Goal: Task Accomplishment & Management: Use online tool/utility

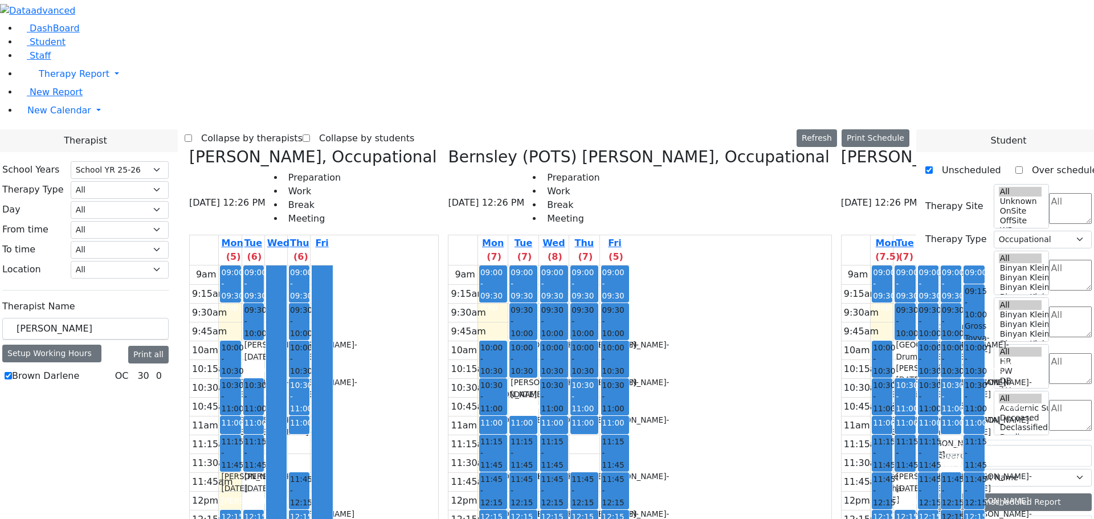
select select "212"
select select "1"
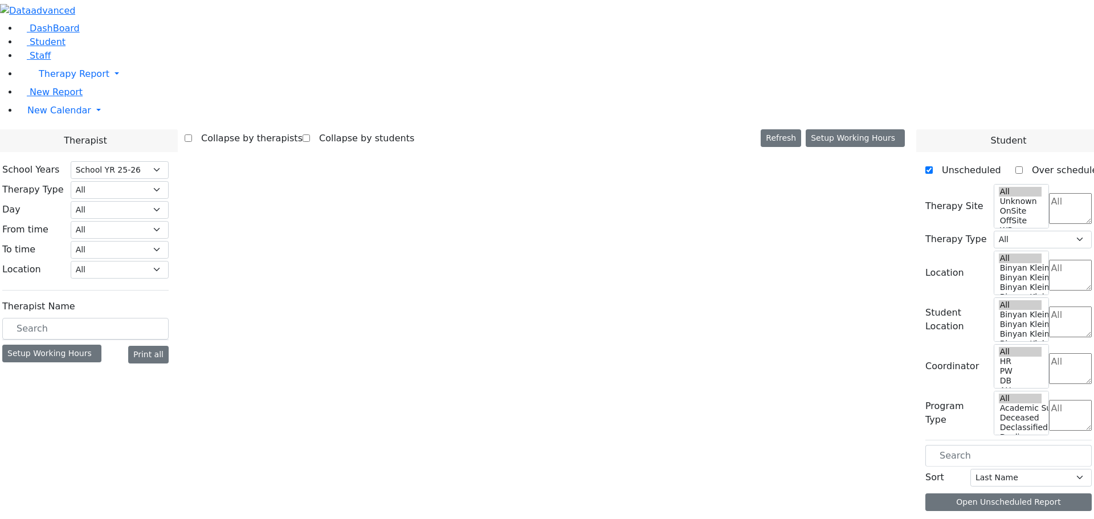
select select "212"
select select "1"
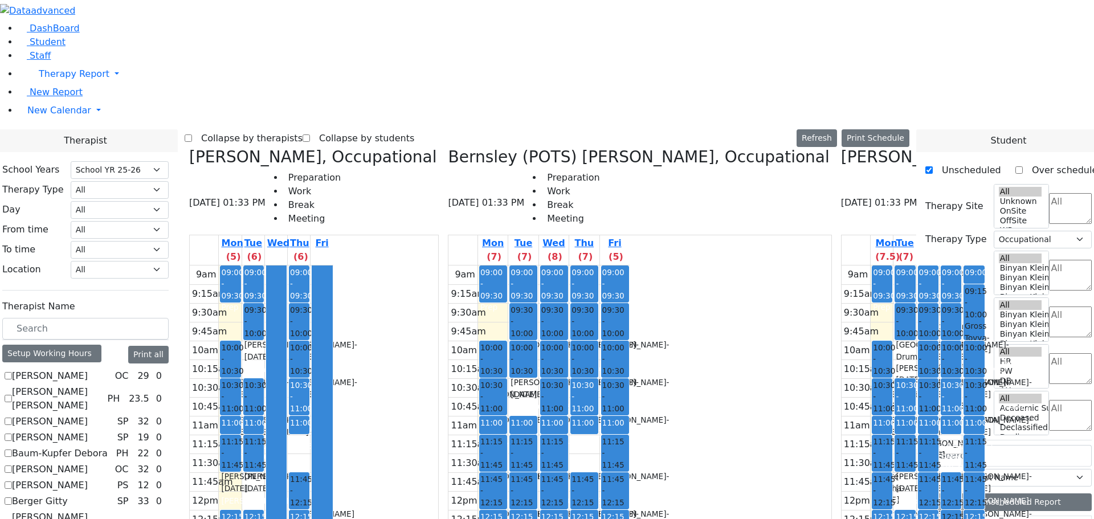
click at [557, 148] on h3 "Bernsley (POTS) [PERSON_NAME], Occupational" at bounding box center [638, 157] width 381 height 19
click at [189, 148] on icon at bounding box center [189, 157] width 0 height 19
checkbox input "false"
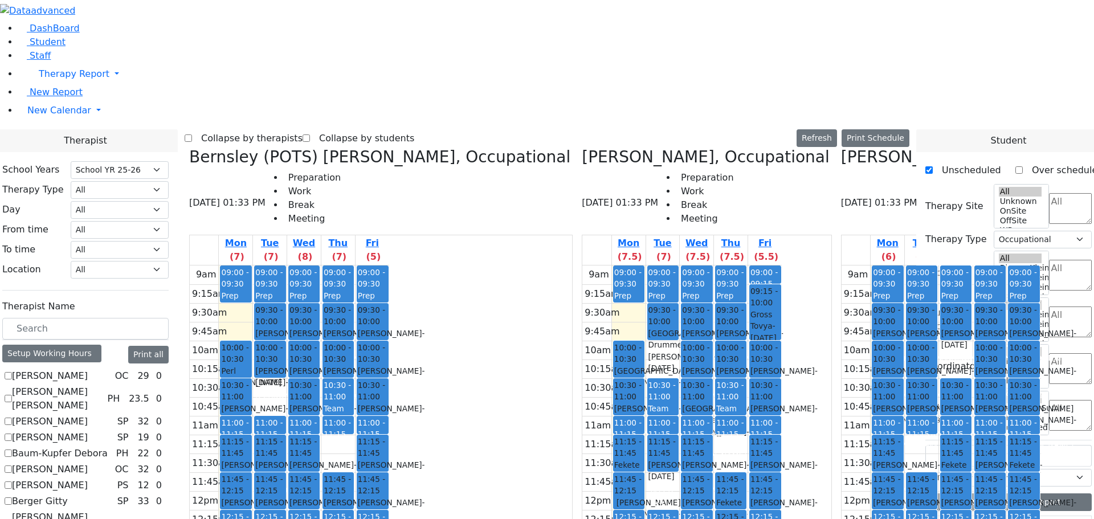
click at [189, 148] on icon at bounding box center [189, 157] width 0 height 19
checkbox input "false"
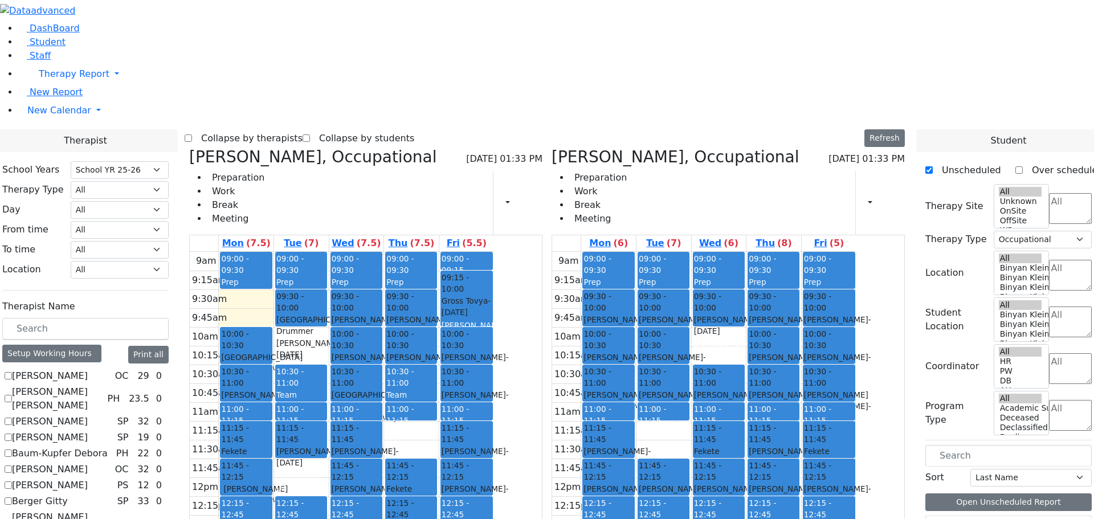
click at [305, 148] on h3 "[PERSON_NAME], Occupational" at bounding box center [312, 157] width 247 height 19
click at [189, 148] on icon at bounding box center [189, 157] width 0 height 19
checkbox input "false"
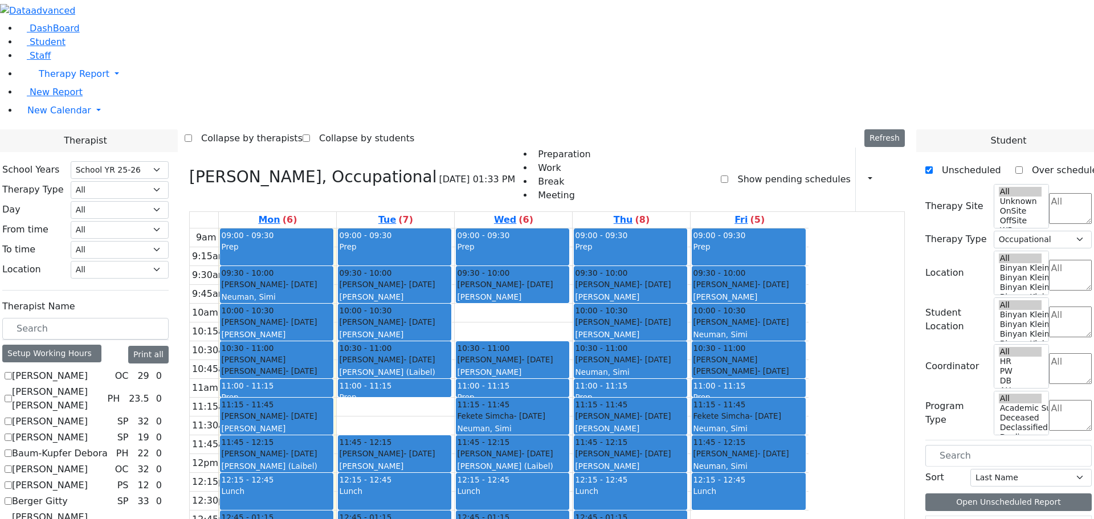
click at [189, 167] on icon at bounding box center [189, 176] width 0 height 19
select select
checkbox input "false"
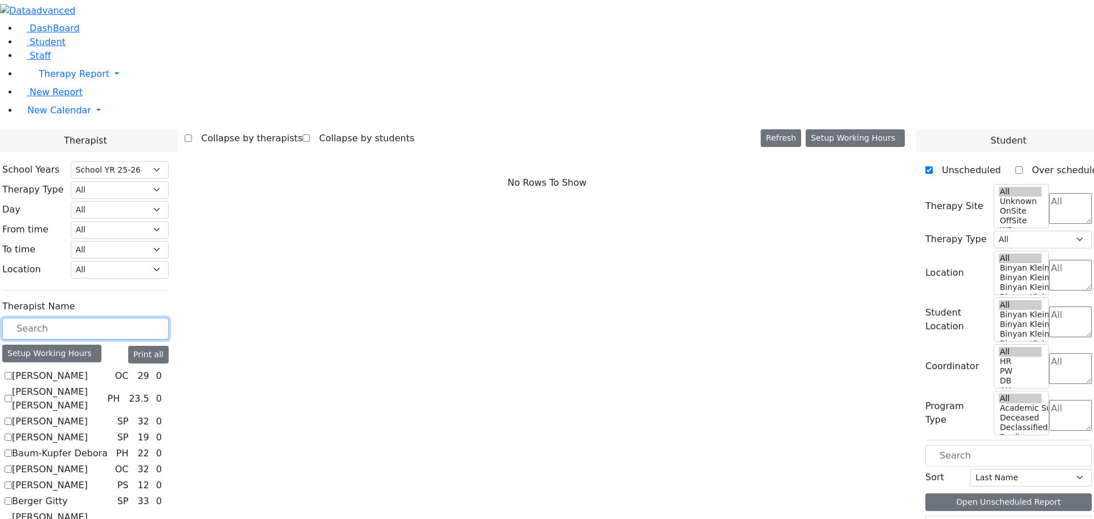
click at [169, 318] on input "text" at bounding box center [85, 329] width 166 height 22
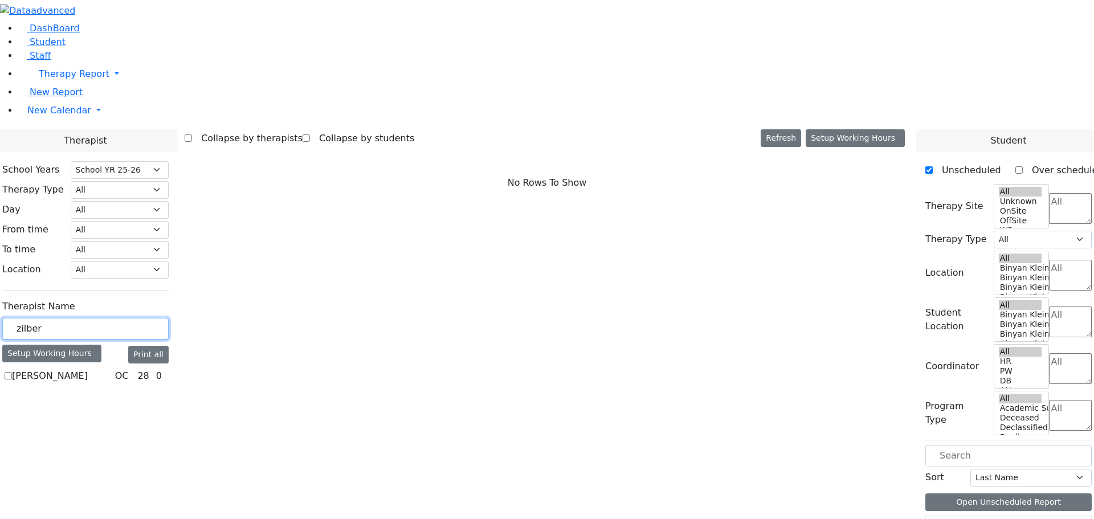
type input "zilber"
click at [167, 295] on div "Therapist Name zilber Setup Working Hours Print all [PERSON_NAME] OC 28 0" at bounding box center [85, 340] width 166 height 90
click at [88, 369] on label "[PERSON_NAME]" at bounding box center [50, 376] width 76 height 14
click at [12, 372] on input "[PERSON_NAME]" at bounding box center [8, 375] width 7 height 7
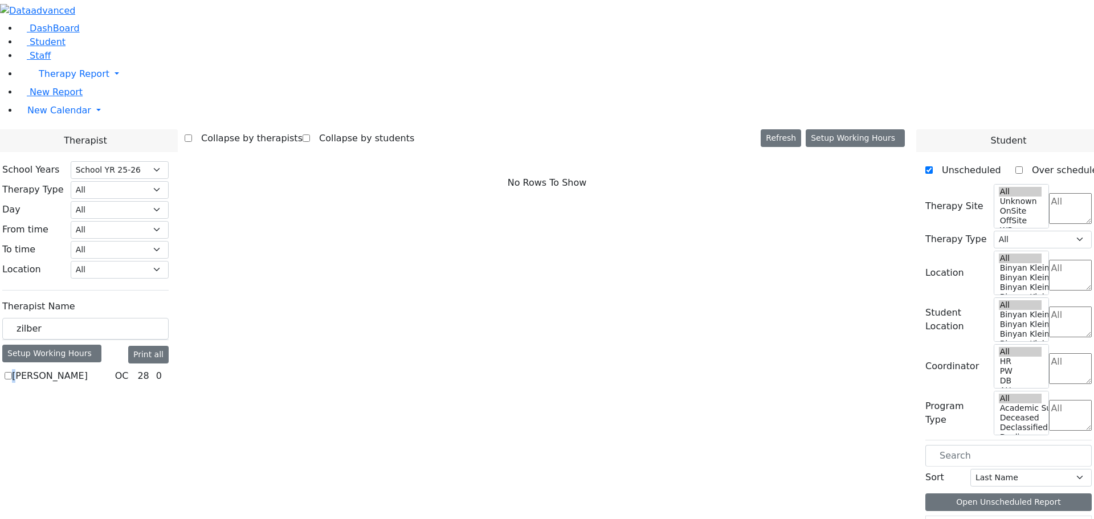
checkbox input "true"
select select "1"
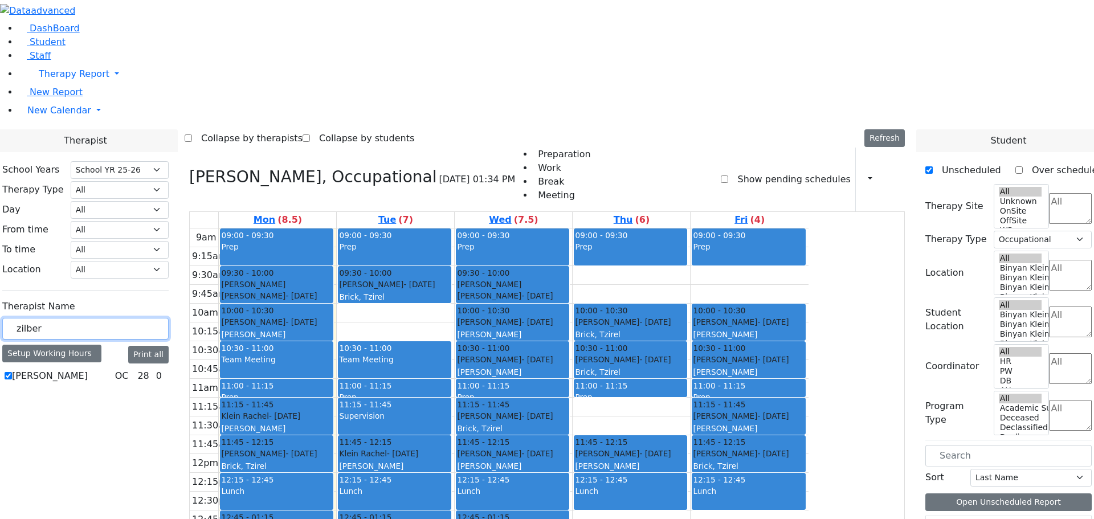
click at [169, 318] on input "zilber" at bounding box center [85, 329] width 166 height 22
drag, startPoint x: 172, startPoint y: 200, endPoint x: 114, endPoint y: 197, distance: 58.2
type input "rokowsky"
click at [89, 369] on label "Rokowsky Avigail" at bounding box center [50, 376] width 77 height 14
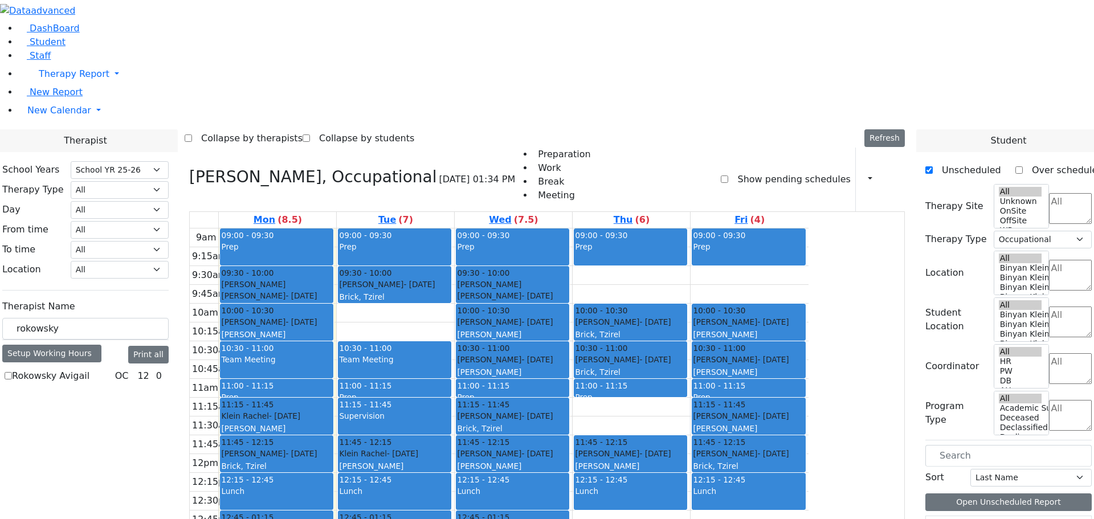
click at [12, 372] on input "Rokowsky Avigail" at bounding box center [8, 375] width 7 height 7
checkbox input "true"
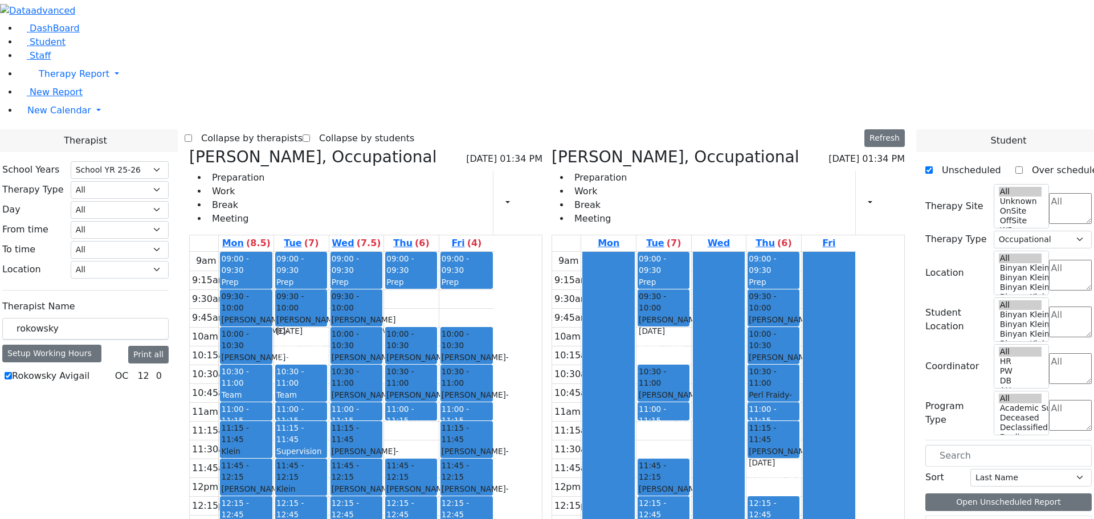
click at [189, 148] on icon at bounding box center [189, 157] width 0 height 19
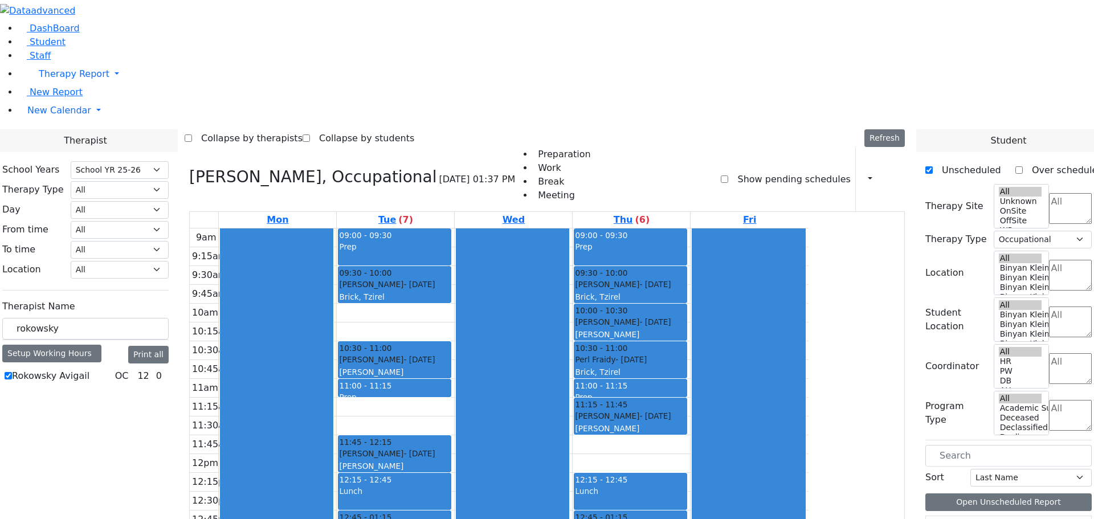
click at [189, 167] on icon at bounding box center [189, 176] width 0 height 19
select select
checkbox input "false"
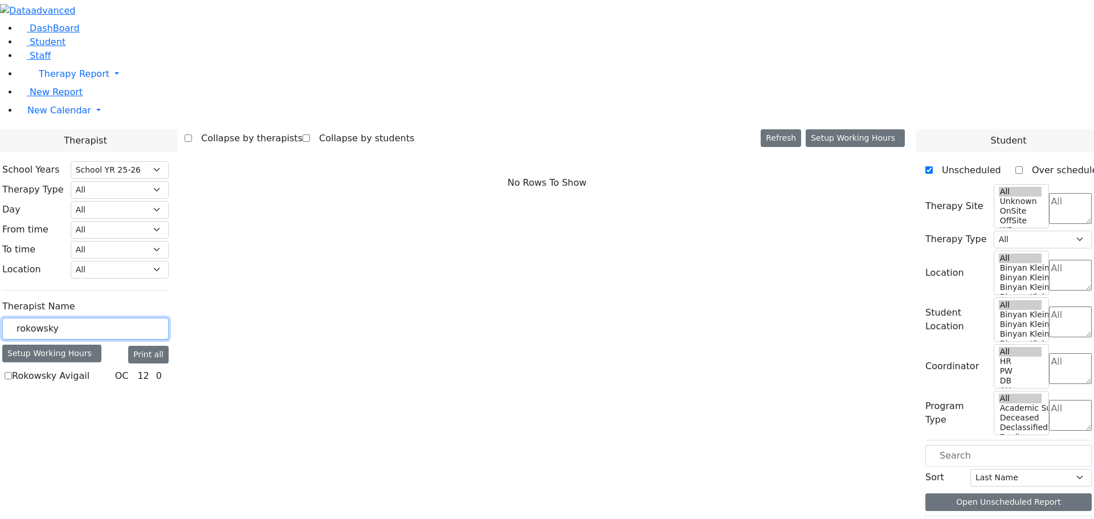
drag, startPoint x: 196, startPoint y: 199, endPoint x: 0, endPoint y: 187, distance: 196.3
type input "z"
type input "kenig"
click at [88, 369] on label "[PERSON_NAME]" at bounding box center [50, 376] width 76 height 14
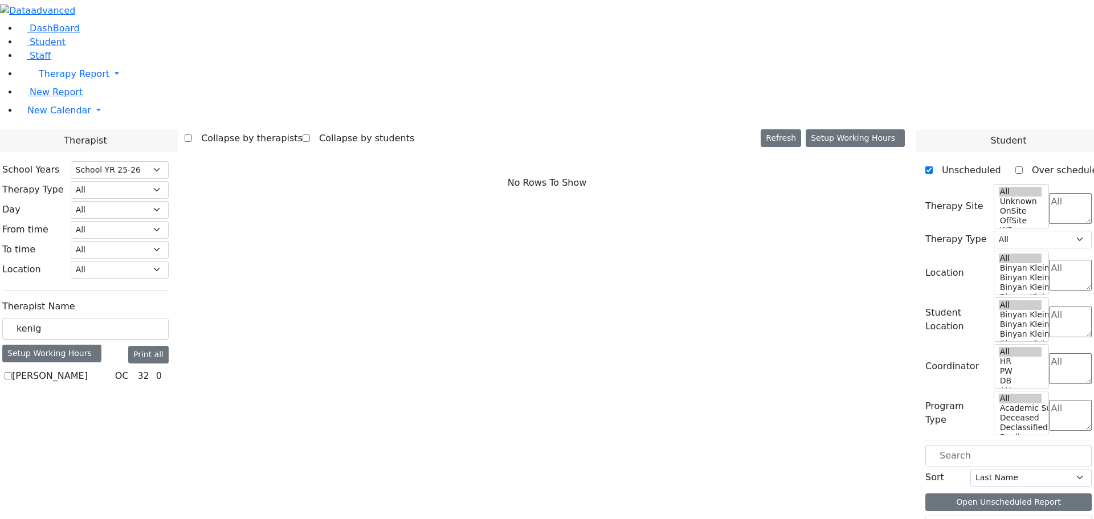
click at [88, 369] on label "[PERSON_NAME]" at bounding box center [50, 376] width 76 height 14
click at [12, 372] on input "[PERSON_NAME]" at bounding box center [8, 375] width 7 height 7
checkbox input "true"
select select "1"
click at [165, 249] on body "Printing Please wait. Remaining time 10 seconds. Print Schedule Options Show Bi…" at bounding box center [547, 283] width 1094 height 566
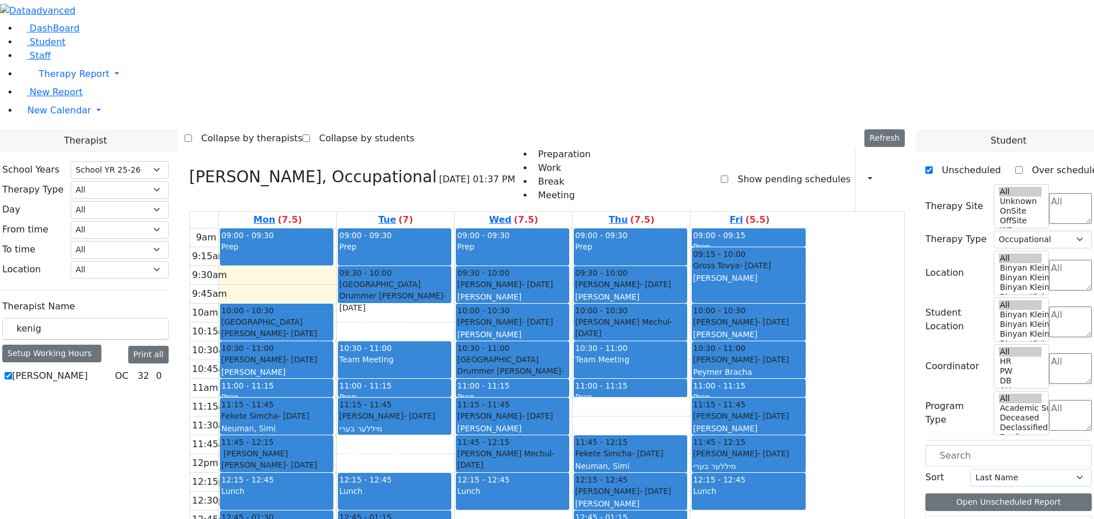
click at [88, 369] on label "[PERSON_NAME]" at bounding box center [50, 376] width 76 height 14
click at [12, 372] on input "[PERSON_NAME]" at bounding box center [8, 375] width 7 height 7
checkbox input "false"
select select
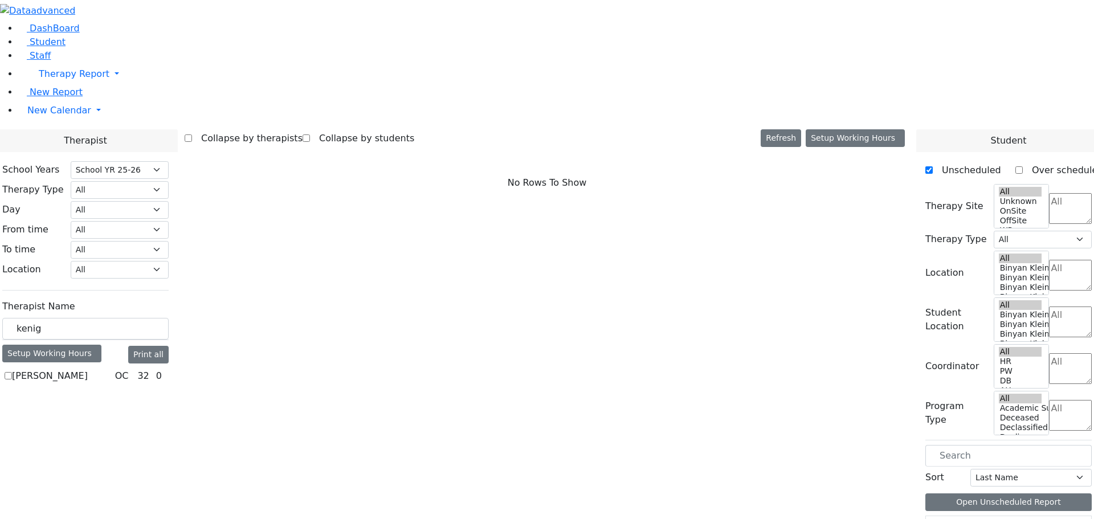
click at [88, 369] on label "[PERSON_NAME]" at bounding box center [50, 376] width 76 height 14
click at [12, 372] on input "[PERSON_NAME]" at bounding box center [8, 375] width 7 height 7
checkbox input "true"
select select "1"
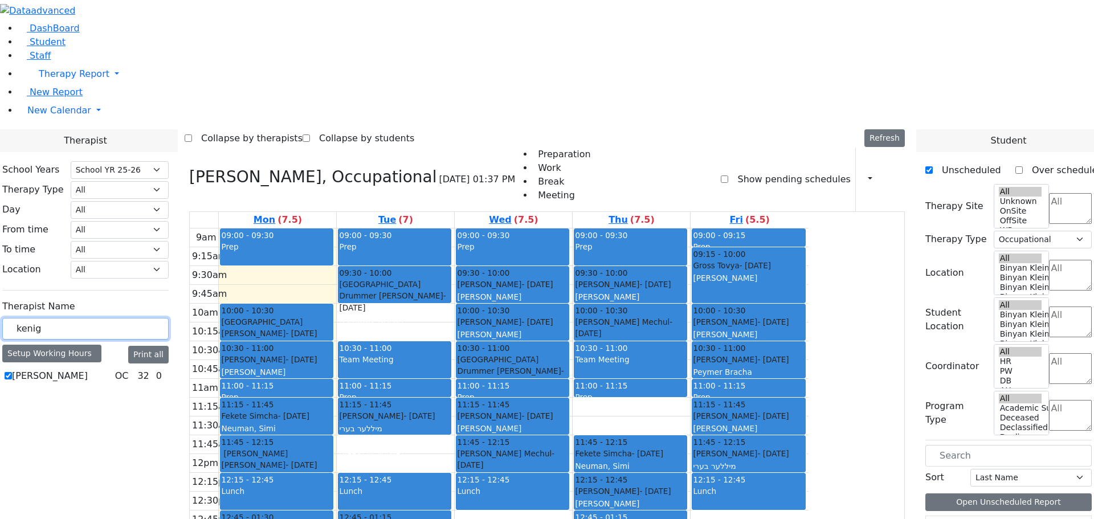
drag, startPoint x: 190, startPoint y: 198, endPoint x: 137, endPoint y: 197, distance: 53.6
click at [137, 318] on div "kenig" at bounding box center [85, 329] width 166 height 22
type input "jack"
click at [88, 369] on label "[PERSON_NAME]" at bounding box center [50, 376] width 76 height 14
click at [12, 372] on input "[PERSON_NAME]" at bounding box center [8, 375] width 7 height 7
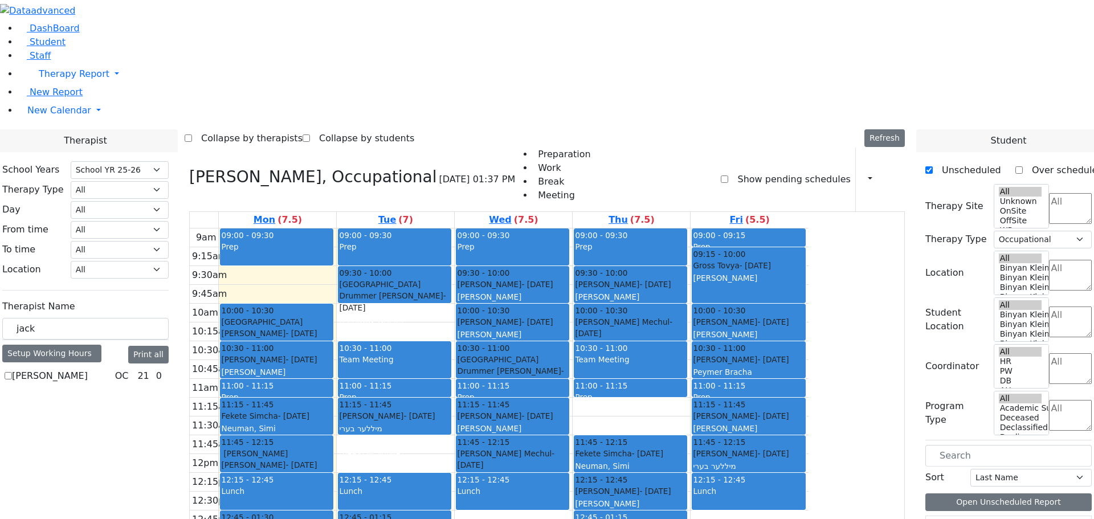
checkbox input "true"
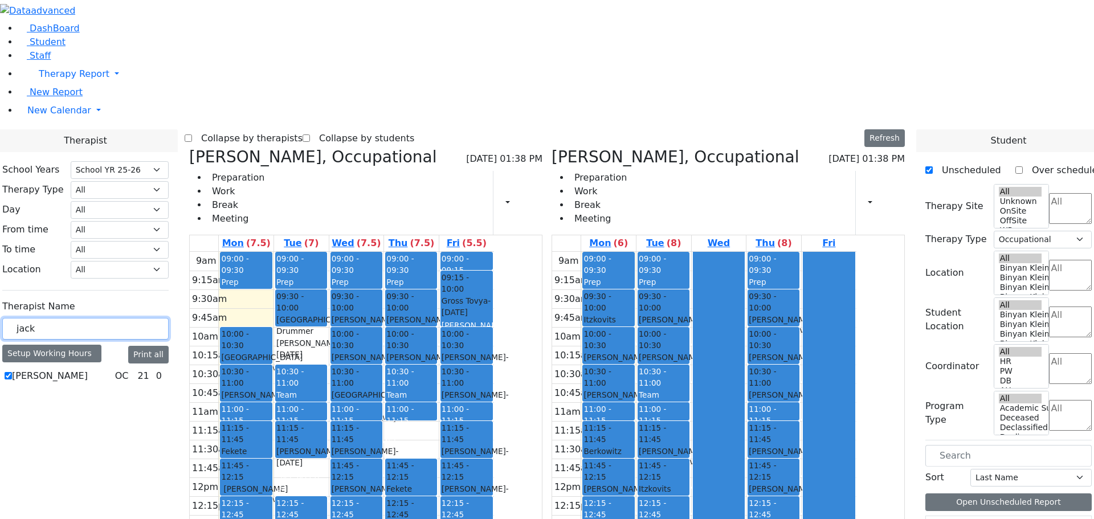
drag, startPoint x: 154, startPoint y: 201, endPoint x: 113, endPoint y: 203, distance: 41.6
type input "rokow"
click at [89, 369] on label "Rokowsky Avigail" at bounding box center [50, 376] width 77 height 14
click at [12, 372] on input "Rokowsky Avigail" at bounding box center [8, 375] width 7 height 7
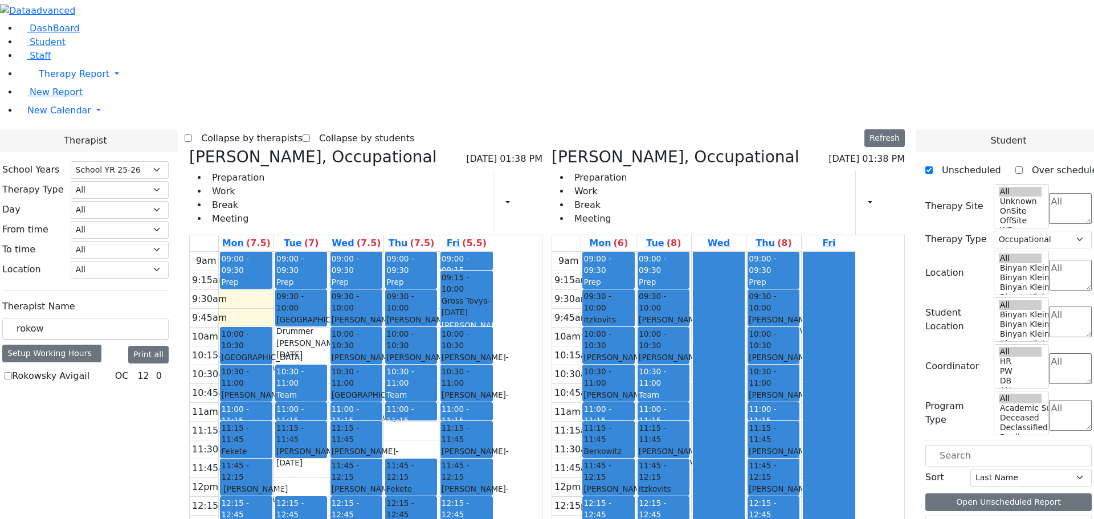
checkbox input "true"
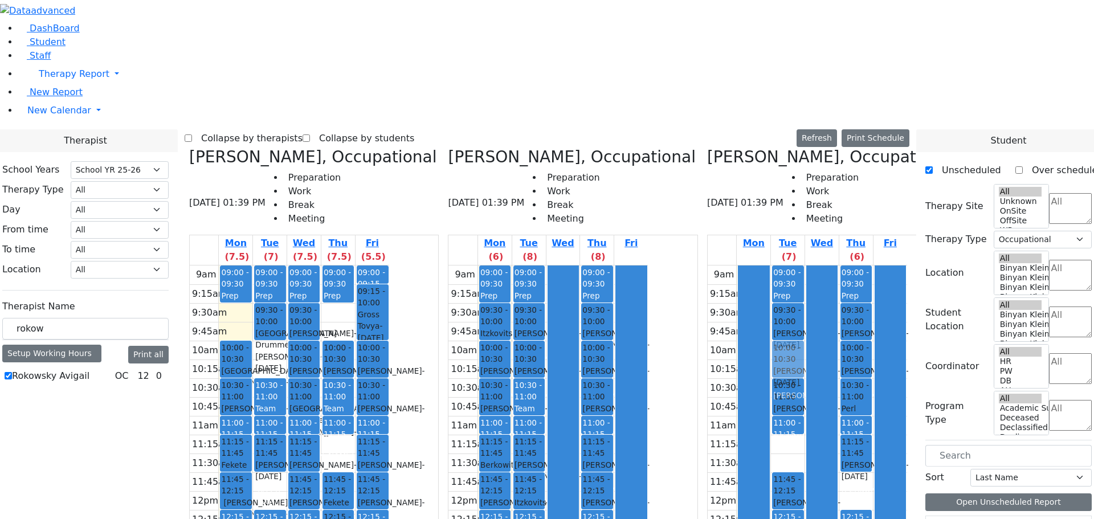
drag, startPoint x: 448, startPoint y: 116, endPoint x: 797, endPoint y: 156, distance: 352.1
click at [797, 156] on div "[PERSON_NAME], Occupational [DATE] 01:39 PM Preparation Work Break Meeting Mon …" at bounding box center [547, 433] width 725 height 570
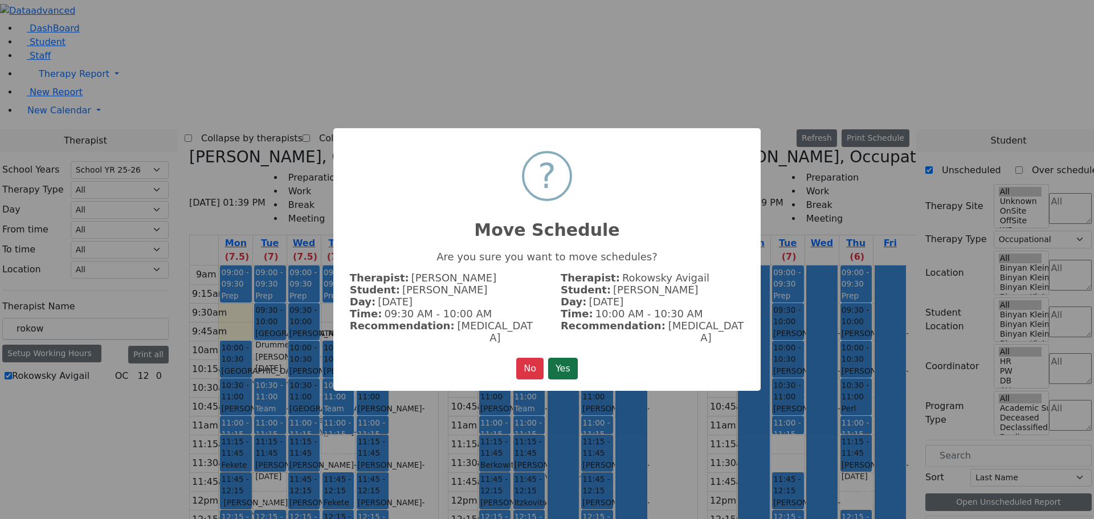
click at [565, 363] on button "Yes" at bounding box center [563, 369] width 30 height 22
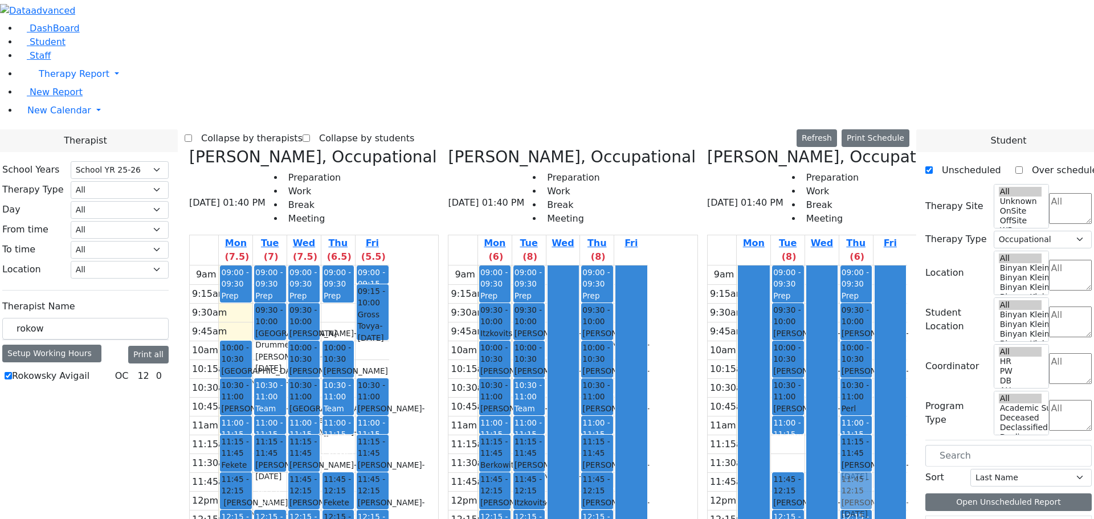
drag, startPoint x: 476, startPoint y: 152, endPoint x: 852, endPoint y: 281, distance: 397.4
click at [852, 281] on div "[PERSON_NAME], Occupational [DATE] 01:40 PM Preparation Work Break Meeting Mon …" at bounding box center [547, 433] width 725 height 570
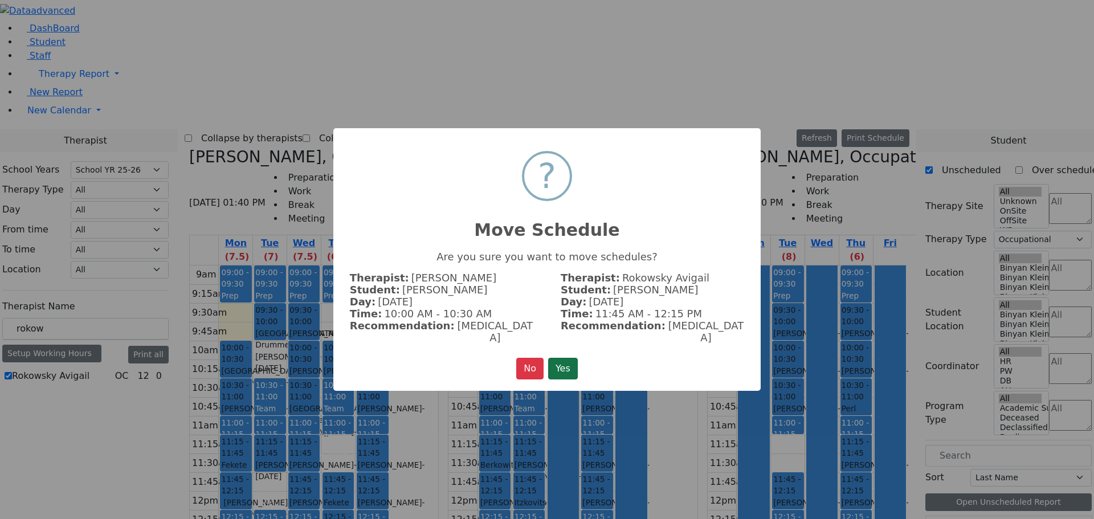
click at [554, 358] on button "Yes" at bounding box center [563, 369] width 30 height 22
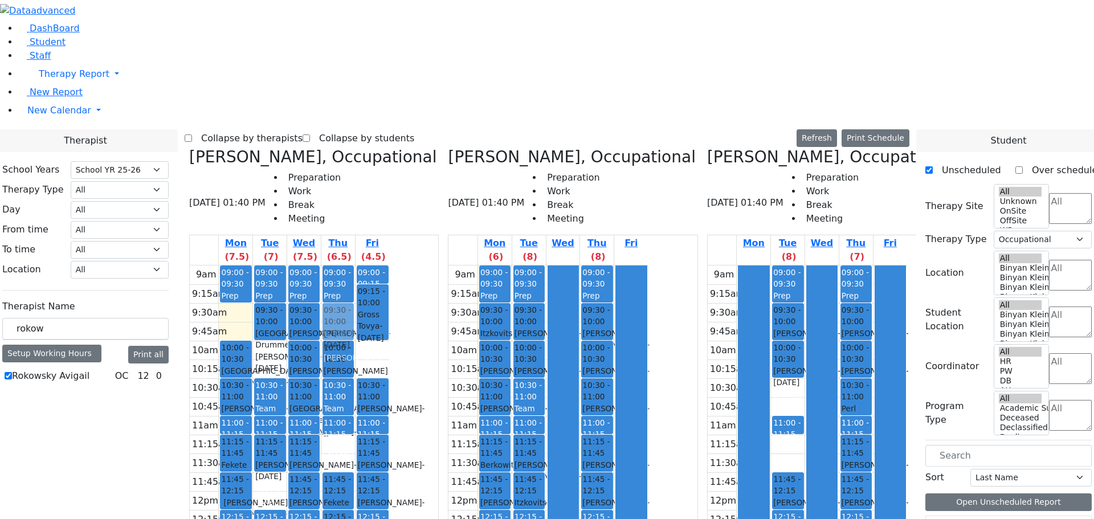
drag, startPoint x: 804, startPoint y: 202, endPoint x: 459, endPoint y: 130, distance: 353.1
click at [459, 148] on div "[PERSON_NAME], Occupational [DATE] 01:40 PM Preparation Work Break Meeting Mon …" at bounding box center [547, 433] width 725 height 570
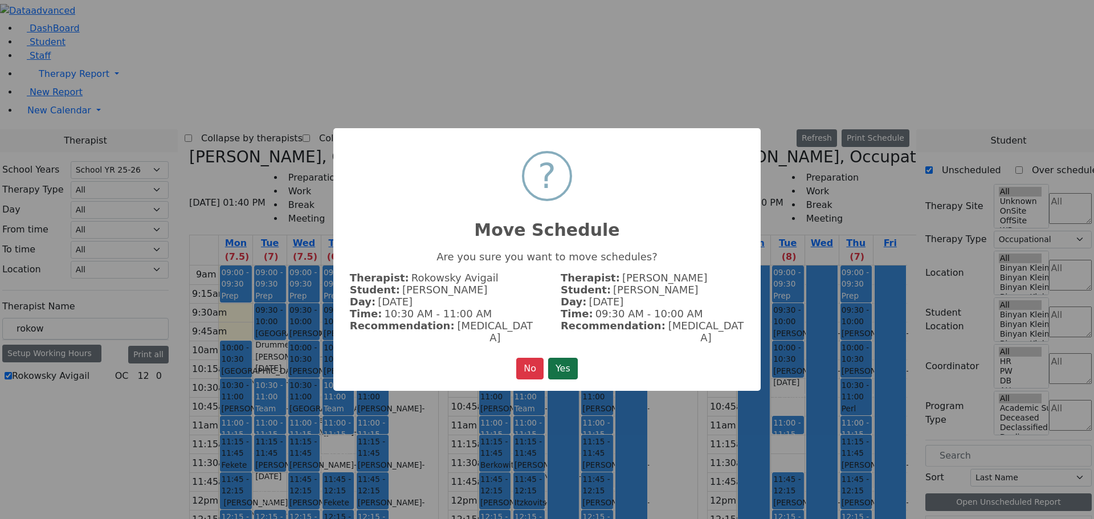
click at [566, 362] on button "Yes" at bounding box center [563, 369] width 30 height 22
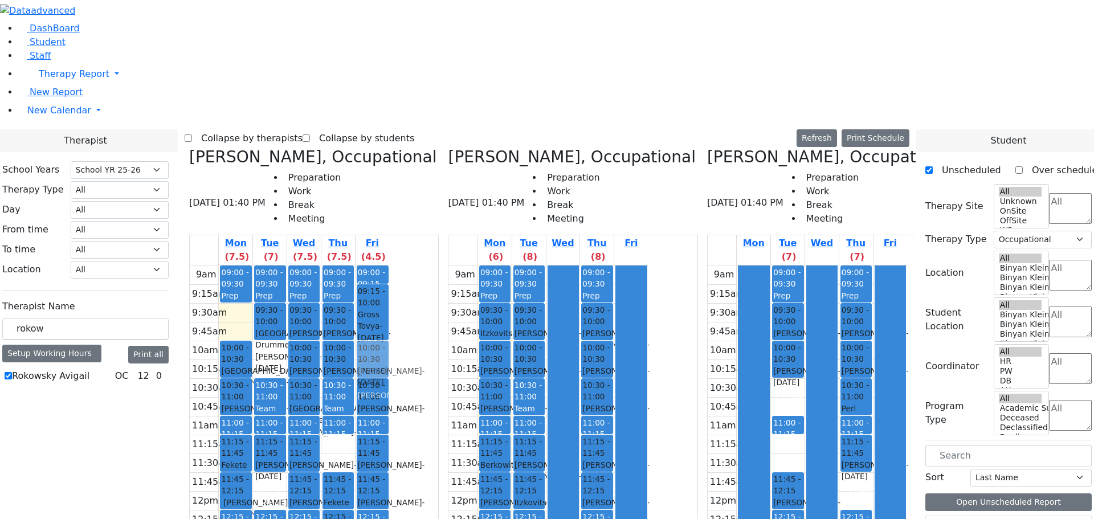
drag, startPoint x: 863, startPoint y: 294, endPoint x: 484, endPoint y: 162, distance: 401.7
click at [484, 162] on div "[PERSON_NAME], Occupational [DATE] 01:40 PM Preparation Work Break Meeting Mon …" at bounding box center [547, 433] width 725 height 570
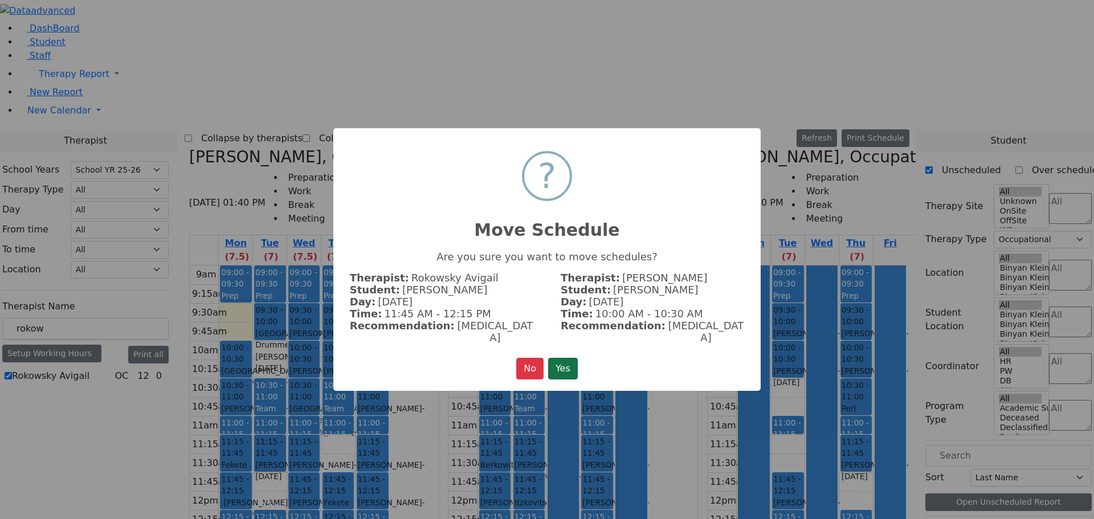
click at [574, 358] on button "Yes" at bounding box center [563, 369] width 30 height 22
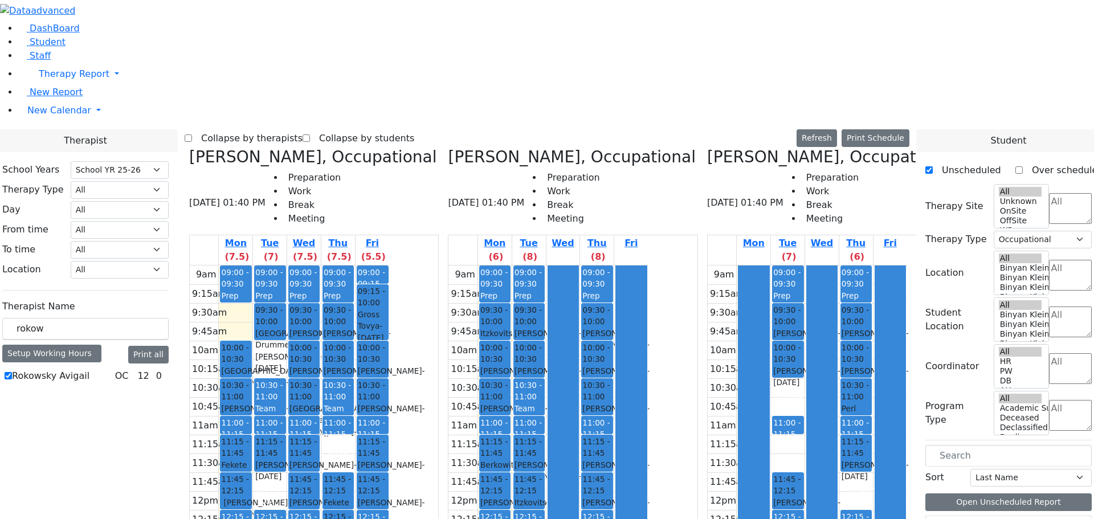
click at [707, 148] on icon at bounding box center [707, 157] width 0 height 19
select select
checkbox input "false"
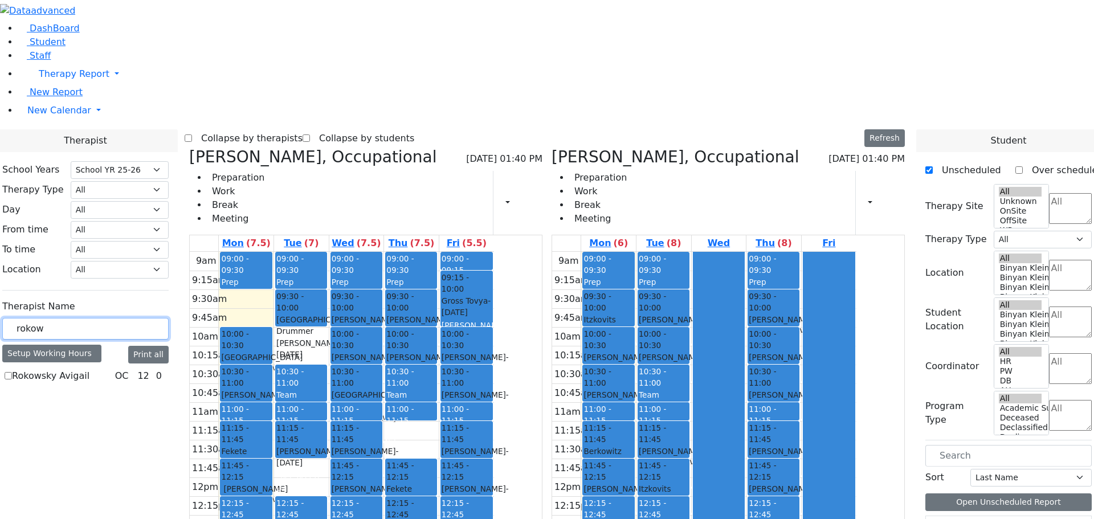
drag, startPoint x: 203, startPoint y: 198, endPoint x: 144, endPoint y: 205, distance: 59.1
click at [142, 318] on div "rokow" at bounding box center [85, 329] width 166 height 22
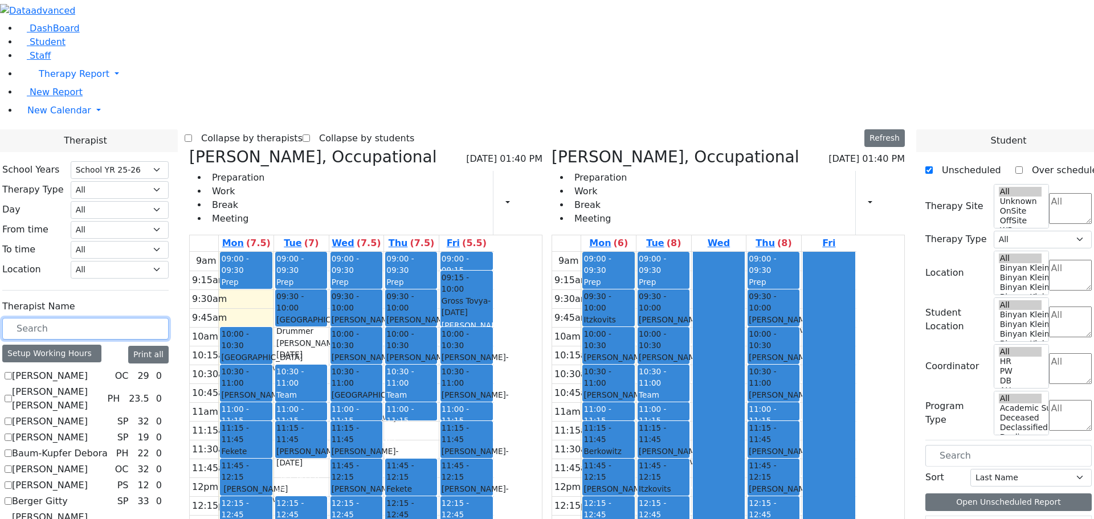
click at [169, 318] on input "text" at bounding box center [85, 329] width 166 height 22
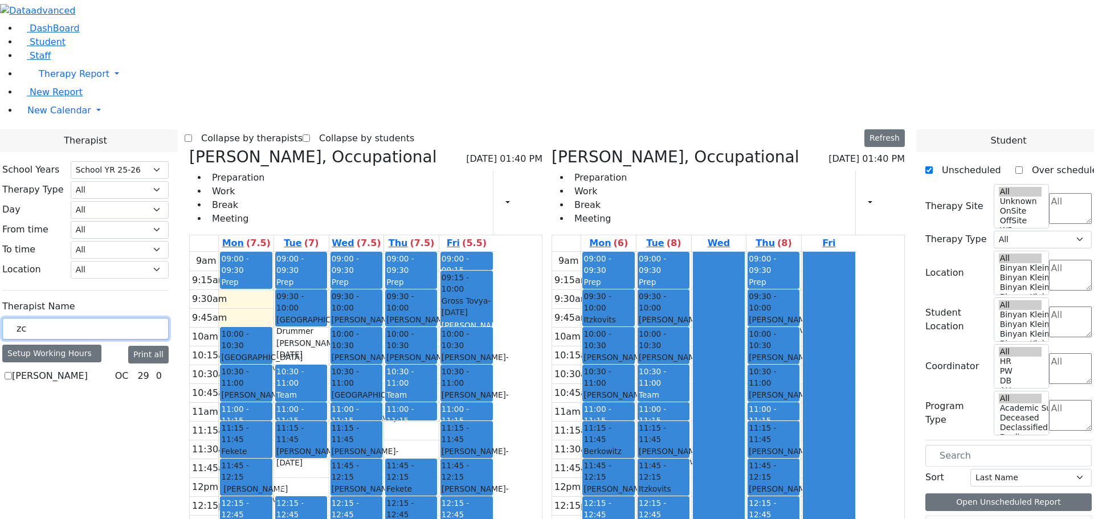
type input "zc"
click at [88, 369] on label "[PERSON_NAME]" at bounding box center [50, 376] width 76 height 14
click at [12, 372] on input "[PERSON_NAME]" at bounding box center [8, 375] width 7 height 7
checkbox input "true"
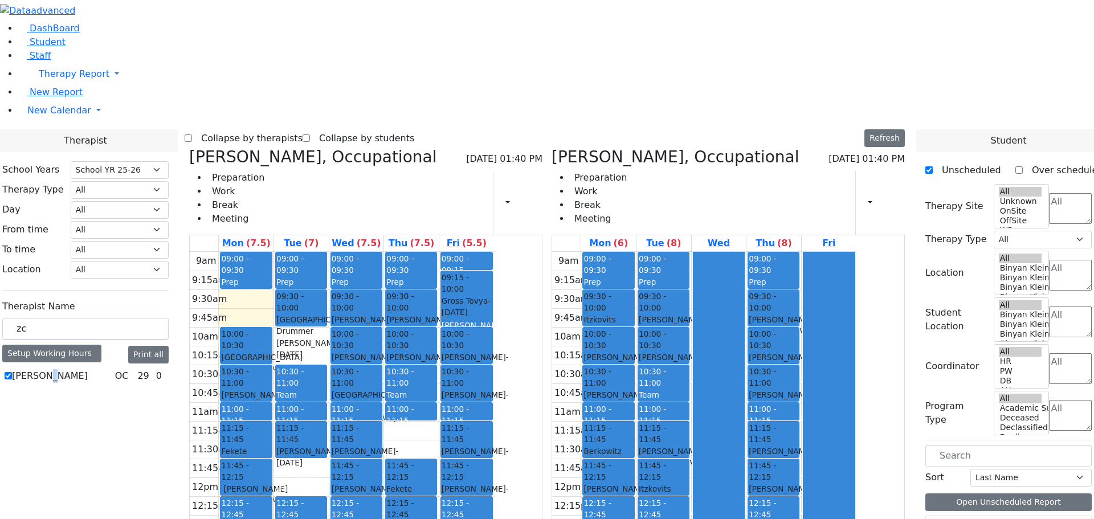
select select "1"
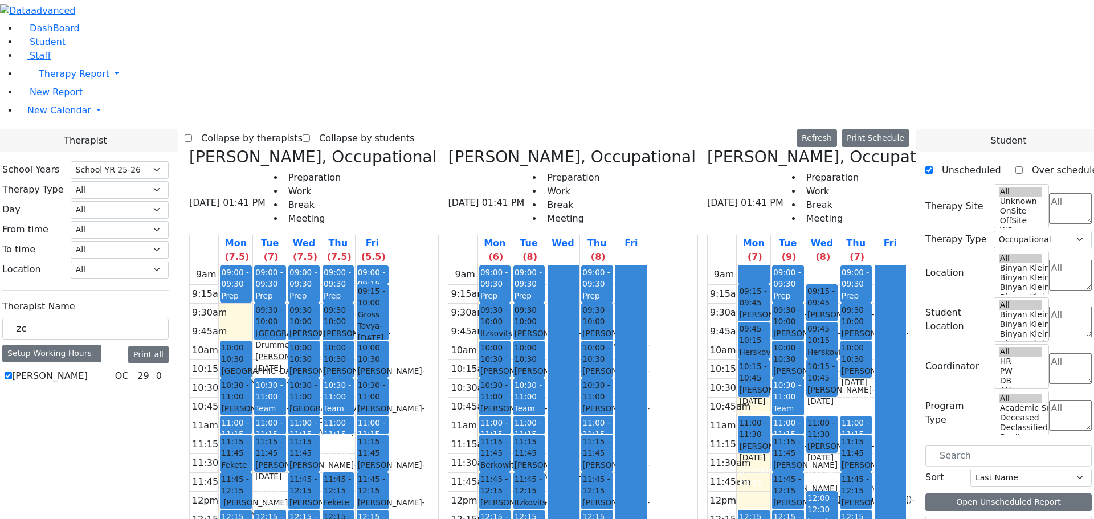
click at [707, 148] on icon at bounding box center [707, 157] width 0 height 19
select select
checkbox input "false"
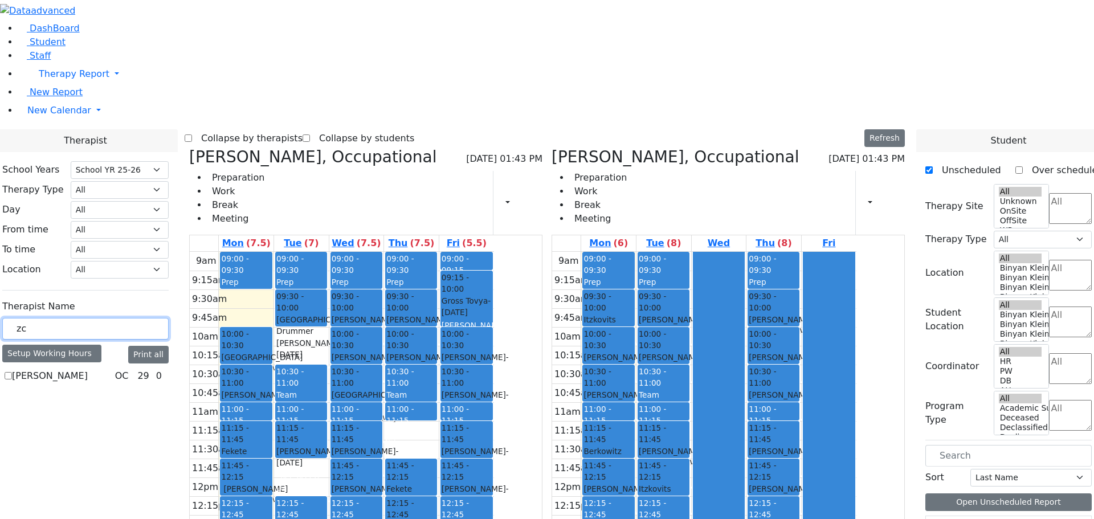
drag, startPoint x: 164, startPoint y: 202, endPoint x: 145, endPoint y: 201, distance: 18.8
click at [145, 318] on input "zc" at bounding box center [85, 329] width 166 height 22
type input "roko"
click at [89, 369] on label "Rokowsky Avigail" at bounding box center [50, 376] width 77 height 14
click at [12, 372] on input "Rokowsky Avigail" at bounding box center [8, 375] width 7 height 7
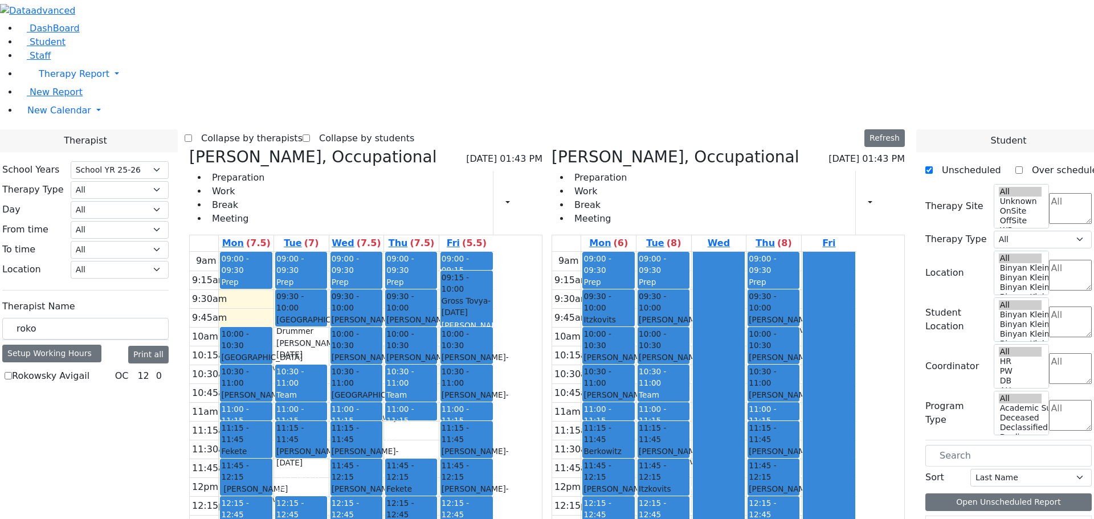
checkbox input "true"
select select "1"
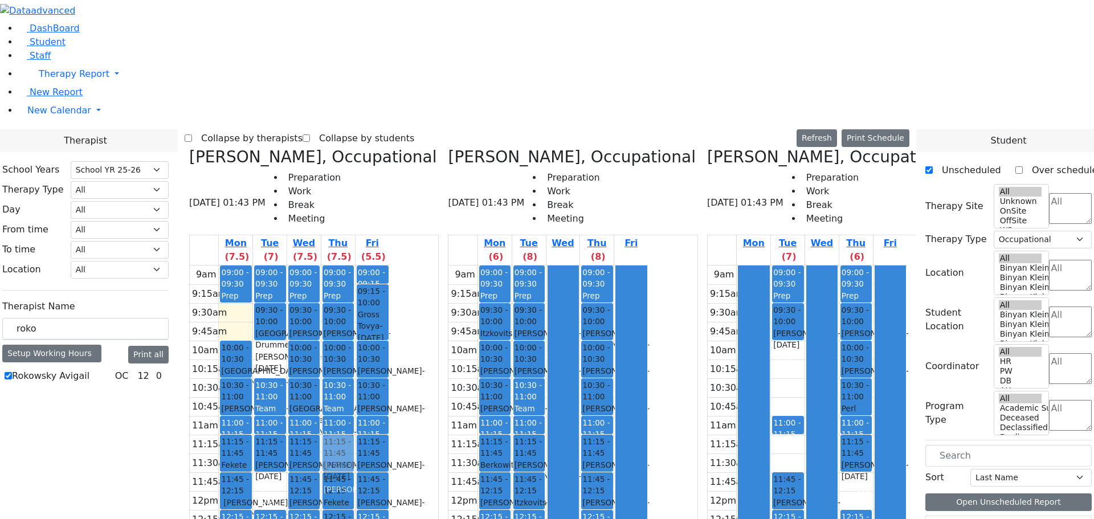
drag, startPoint x: 789, startPoint y: 161, endPoint x: 446, endPoint y: 249, distance: 354.1
click at [446, 249] on div "[PERSON_NAME], Occupational [DATE] 01:43 PM Preparation Work Break Meeting Mon …" at bounding box center [547, 433] width 725 height 570
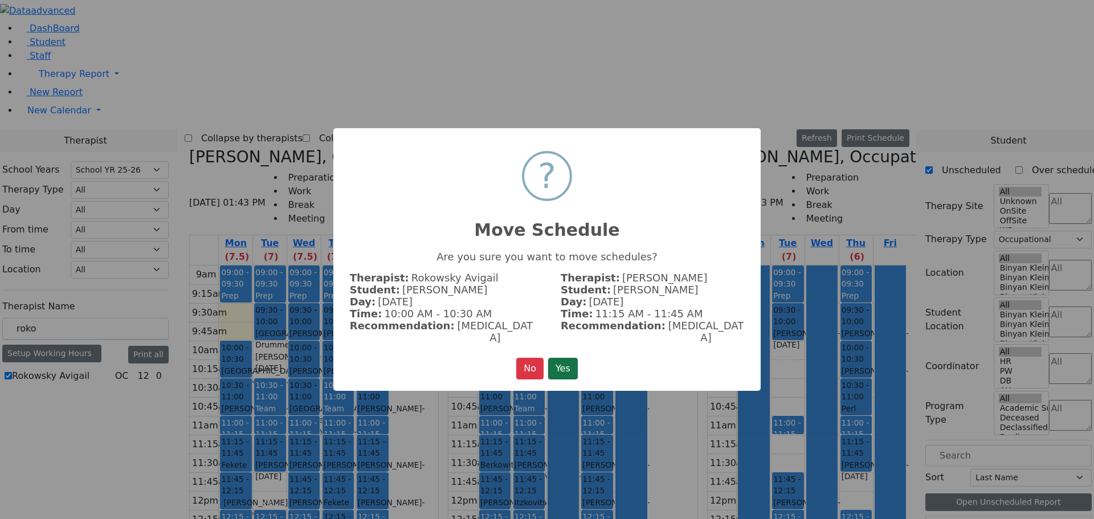
click at [572, 365] on button "Yes" at bounding box center [563, 369] width 30 height 22
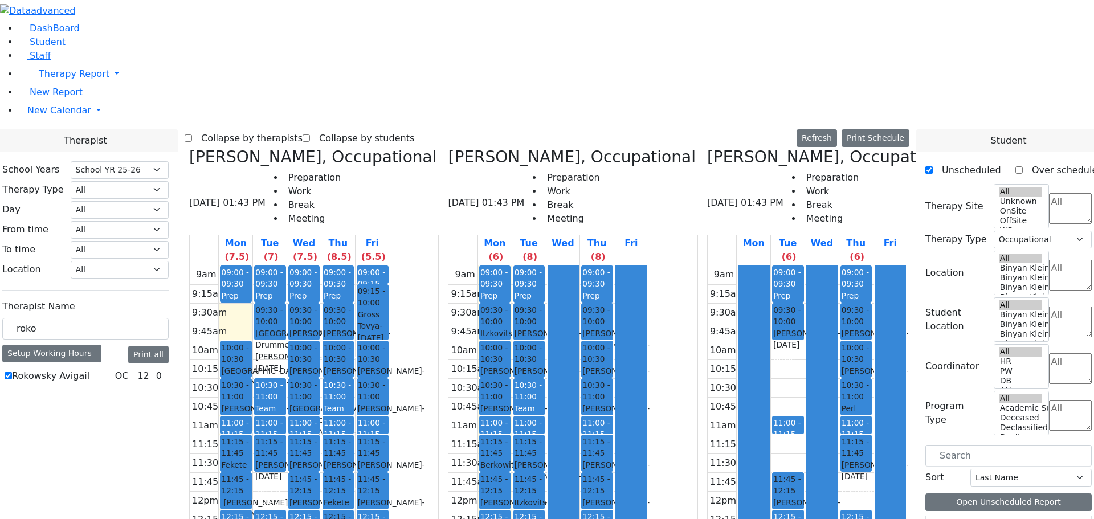
click at [707, 148] on icon at bounding box center [707, 157] width 0 height 19
select select
checkbox input "false"
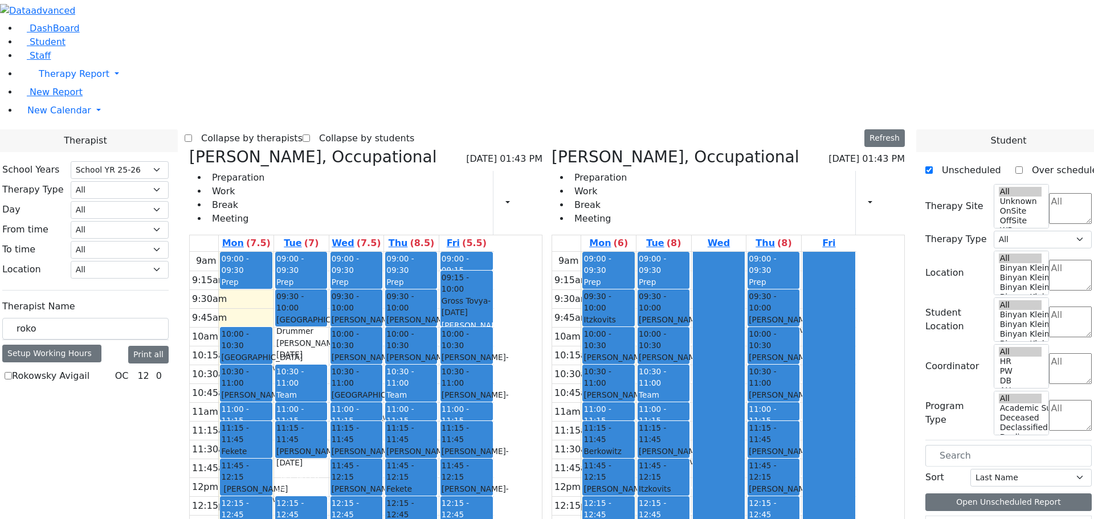
click at [551, 148] on icon at bounding box center [551, 157] width 0 height 19
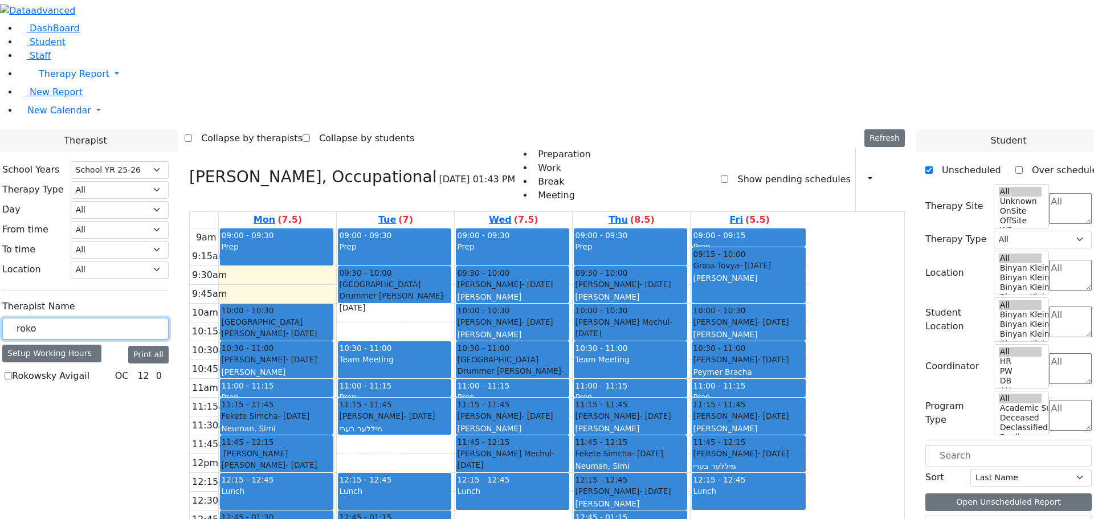
drag, startPoint x: 182, startPoint y: 198, endPoint x: 124, endPoint y: 197, distance: 58.1
type input "zc"
click at [88, 369] on label "[PERSON_NAME]" at bounding box center [50, 376] width 76 height 14
click at [12, 372] on input "[PERSON_NAME]" at bounding box center [8, 375] width 7 height 7
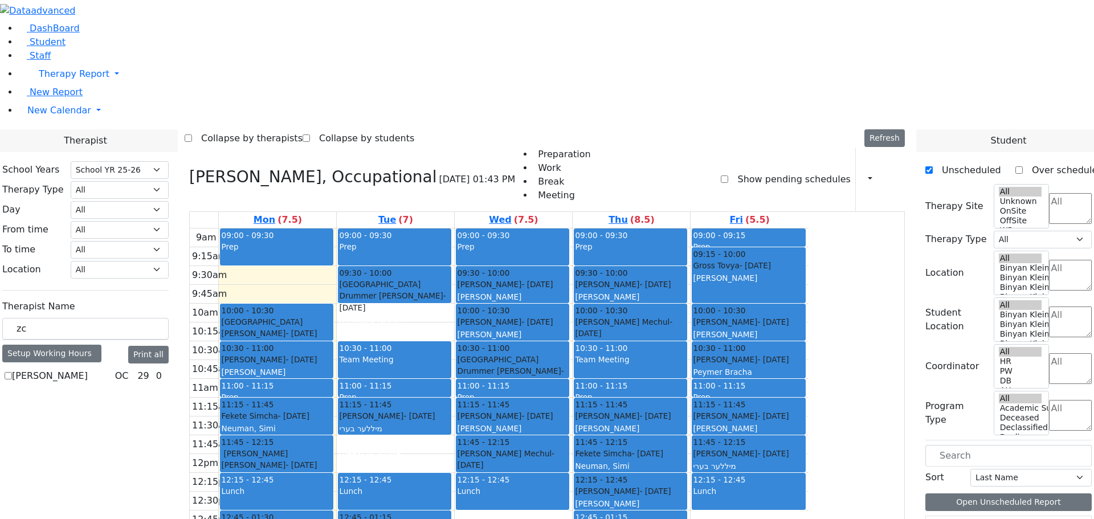
checkbox input "true"
select select "1"
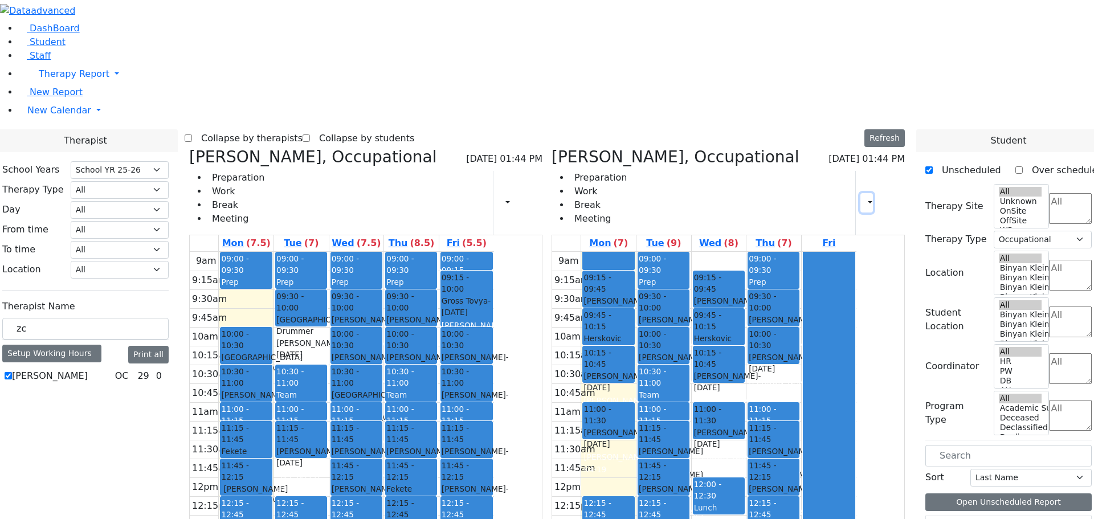
click at [863, 197] on icon "button" at bounding box center [863, 202] width 0 height 11
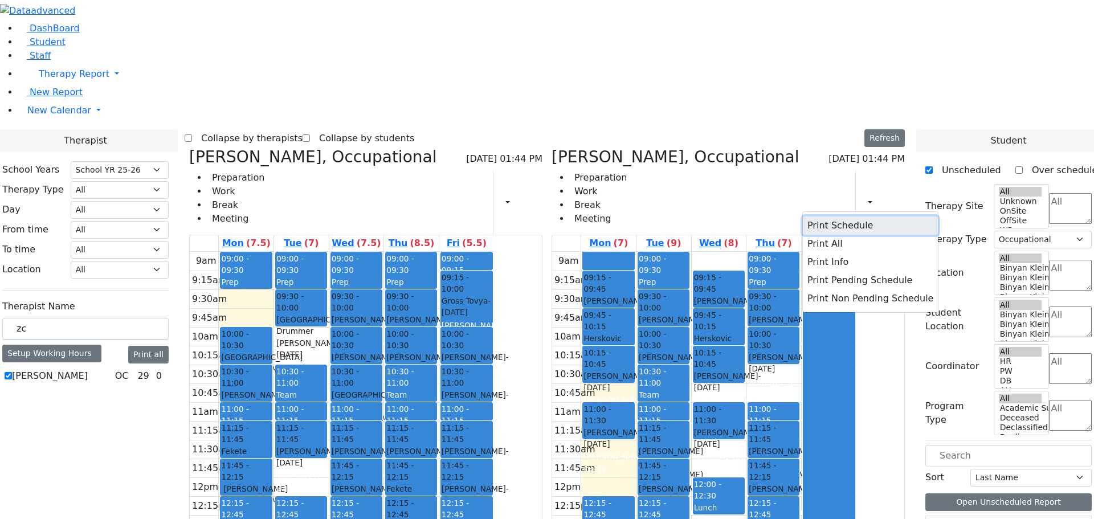
click at [829, 216] on button "Print Schedule" at bounding box center [870, 225] width 135 height 18
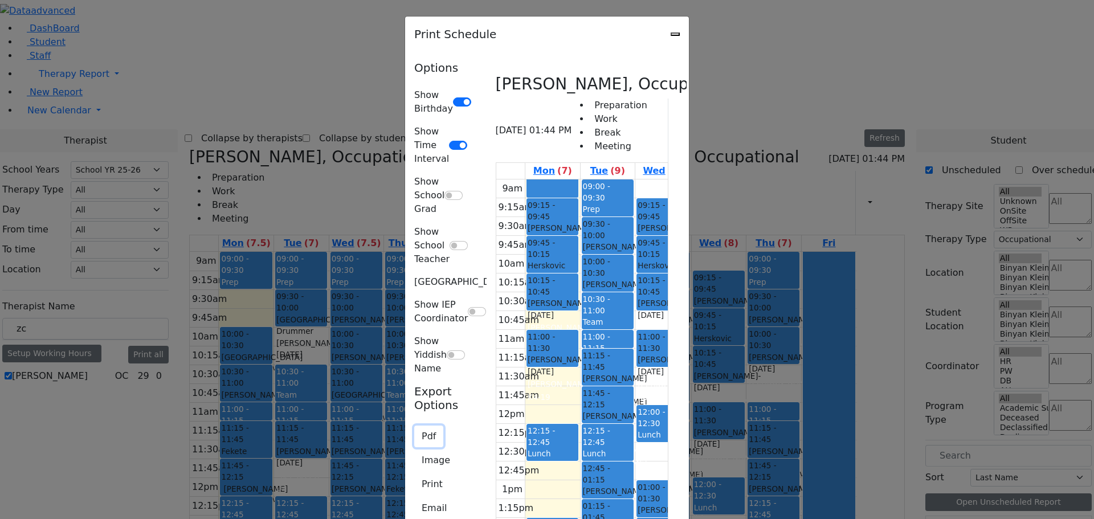
click at [414, 426] on button "Pdf" at bounding box center [428, 437] width 29 height 22
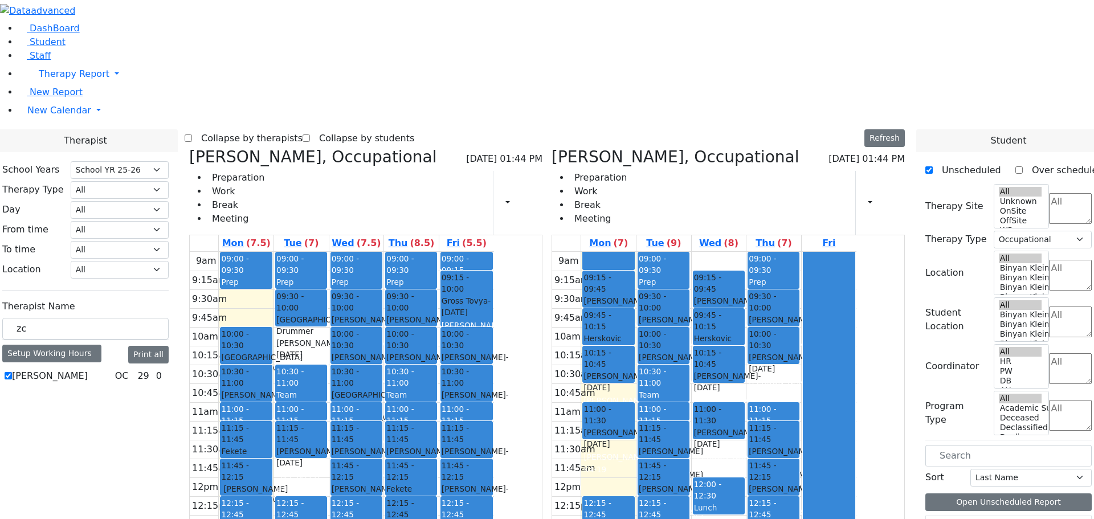
click at [551, 148] on icon at bounding box center [551, 157] width 0 height 19
select select
checkbox input "false"
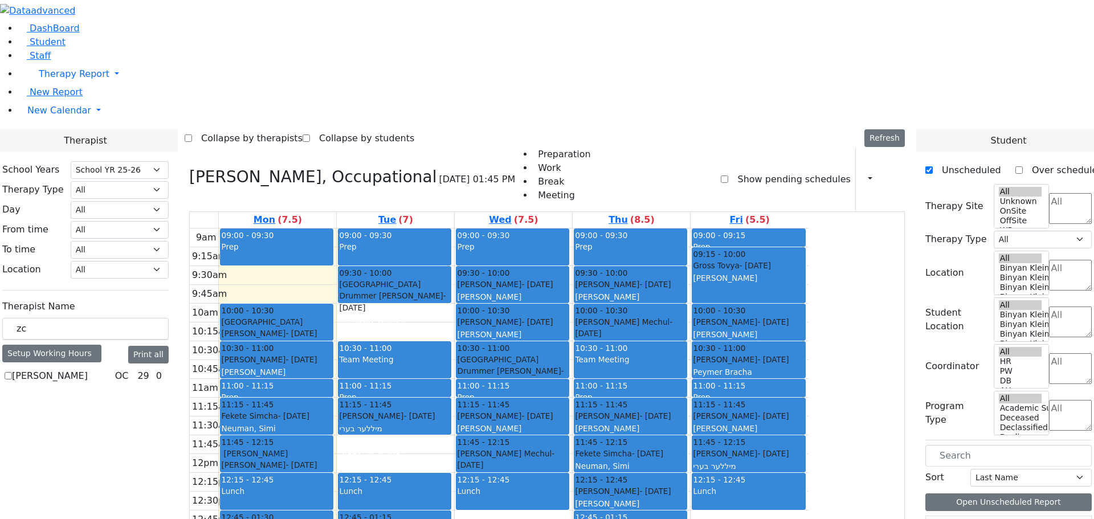
click at [189, 167] on icon at bounding box center [189, 176] width 0 height 19
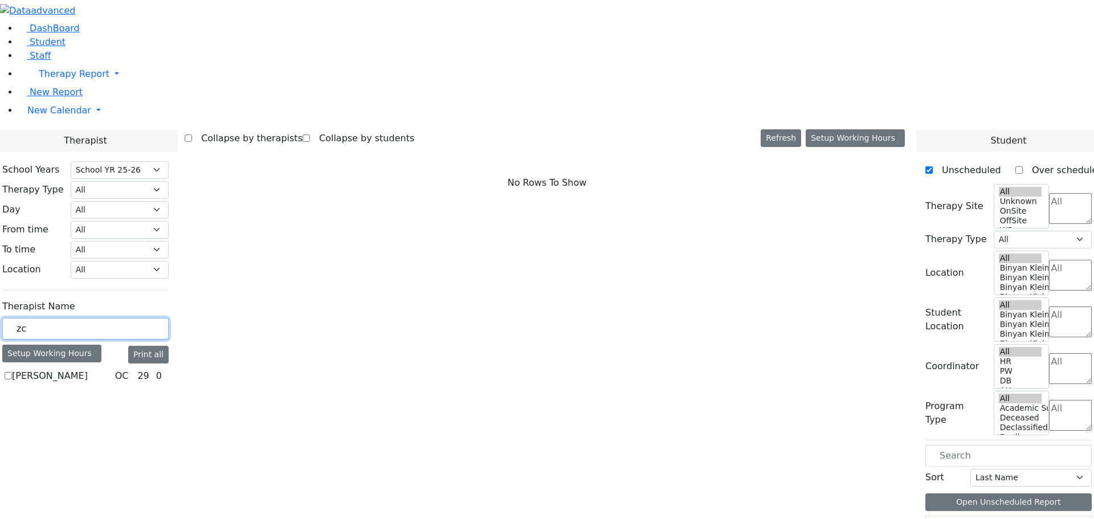
drag, startPoint x: 176, startPoint y: 198, endPoint x: 118, endPoint y: 204, distance: 57.9
type input "[PERSON_NAME]"
click at [88, 369] on label "[PERSON_NAME]" at bounding box center [50, 376] width 76 height 14
click at [12, 372] on input "[PERSON_NAME]" at bounding box center [8, 375] width 7 height 7
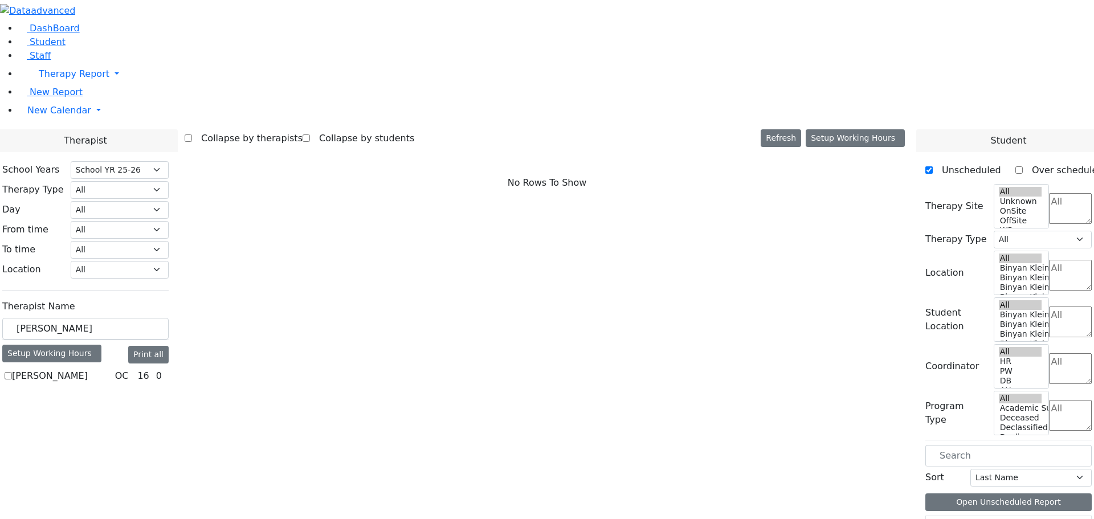
checkbox input "true"
select select "1"
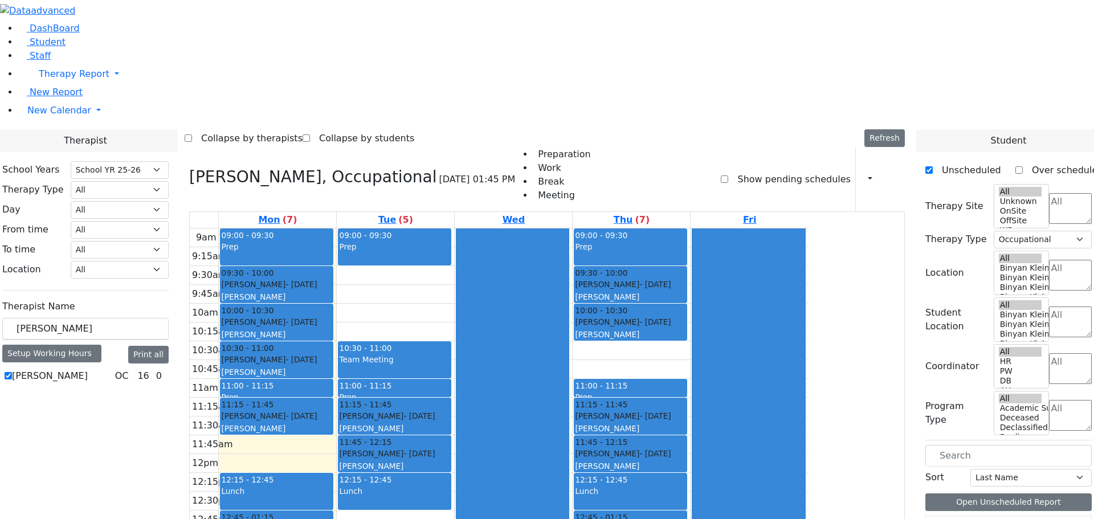
click at [189, 167] on icon at bounding box center [189, 176] width 0 height 19
select select
checkbox input "false"
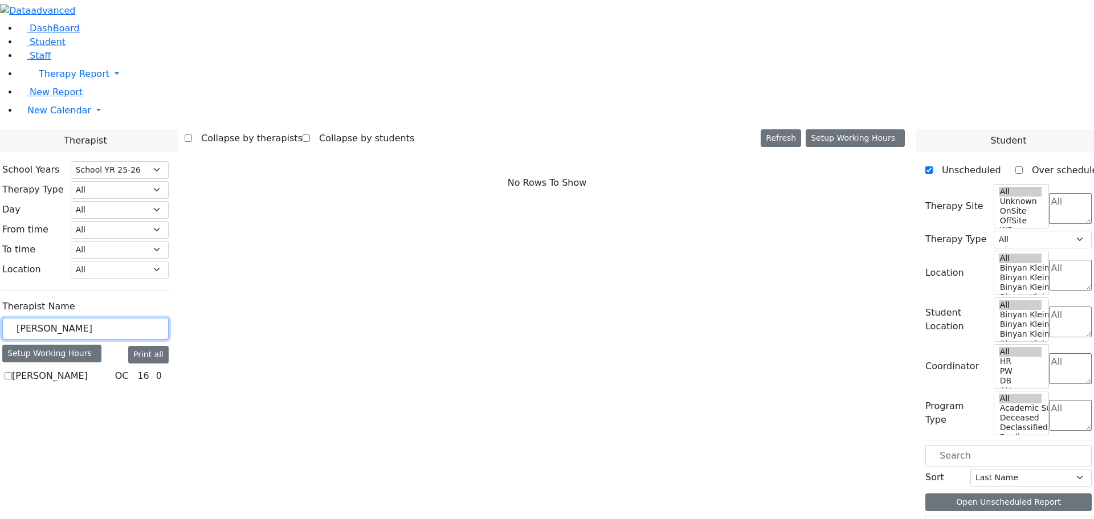
drag, startPoint x: 181, startPoint y: 197, endPoint x: 218, endPoint y: 161, distance: 51.2
type input "kenig"
click at [88, 369] on label "[PERSON_NAME]" at bounding box center [50, 376] width 76 height 14
click at [12, 372] on input "[PERSON_NAME]" at bounding box center [8, 375] width 7 height 7
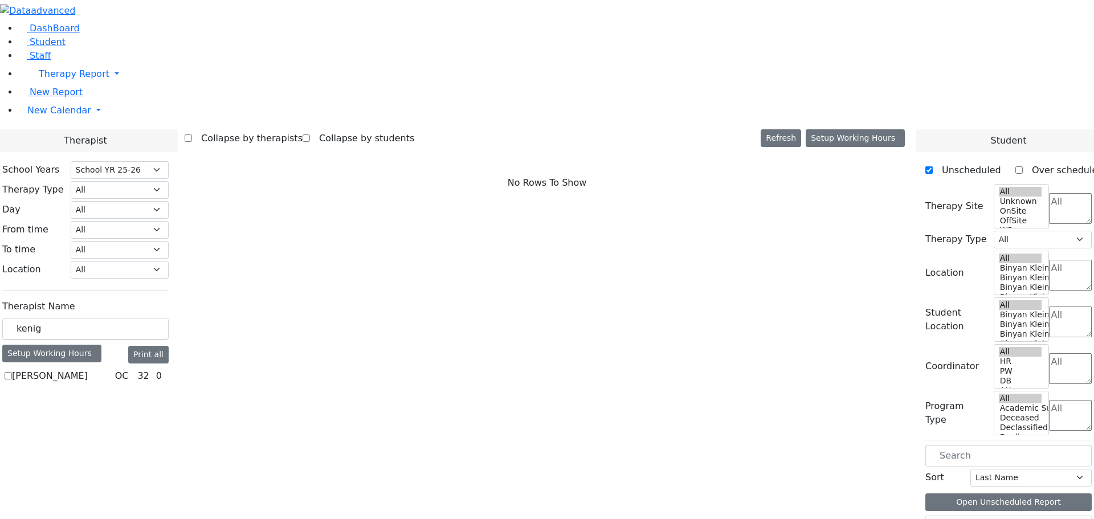
checkbox input "true"
select select "1"
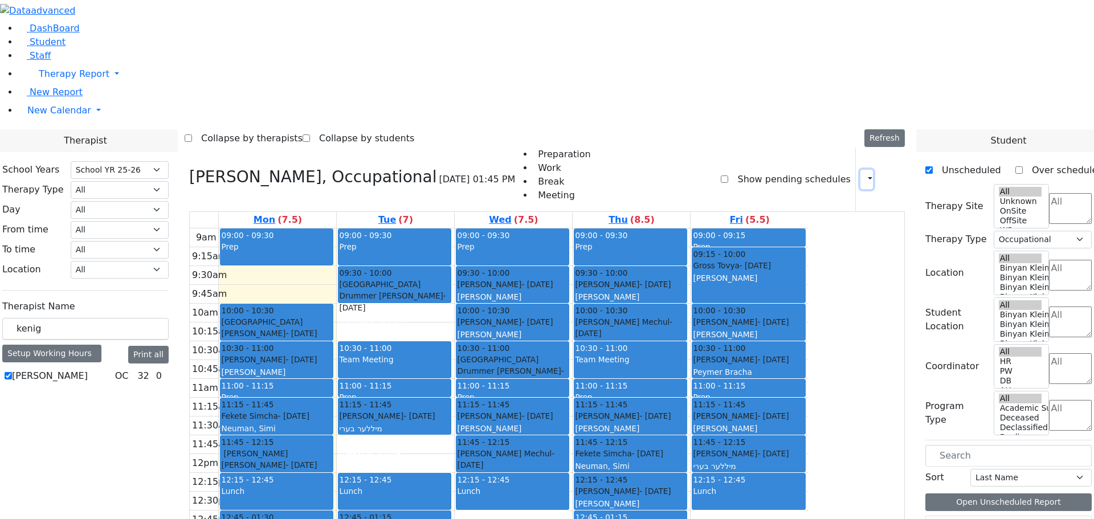
click at [863, 174] on icon "button" at bounding box center [863, 179] width 0 height 11
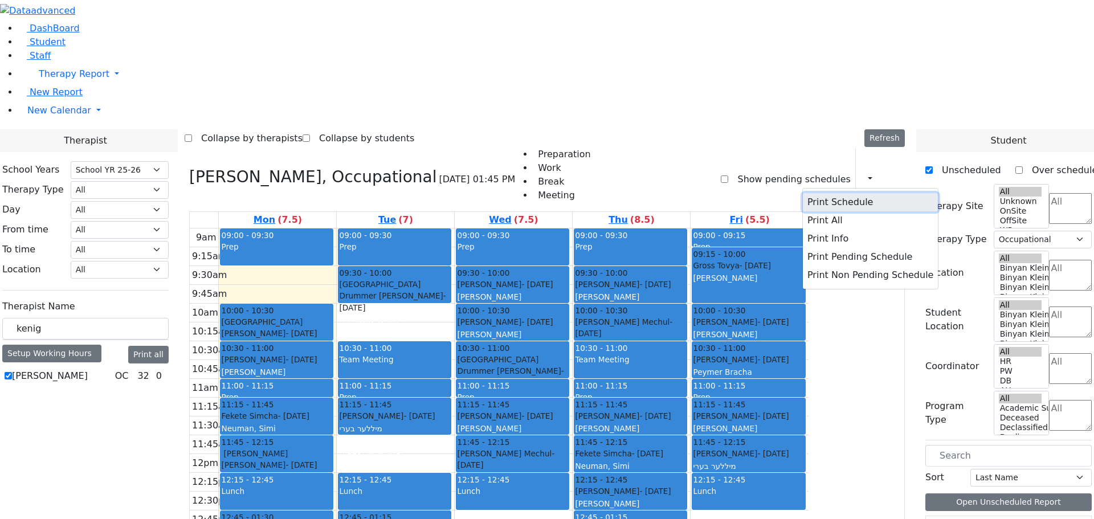
click at [829, 193] on button "Print Schedule" at bounding box center [870, 202] width 135 height 18
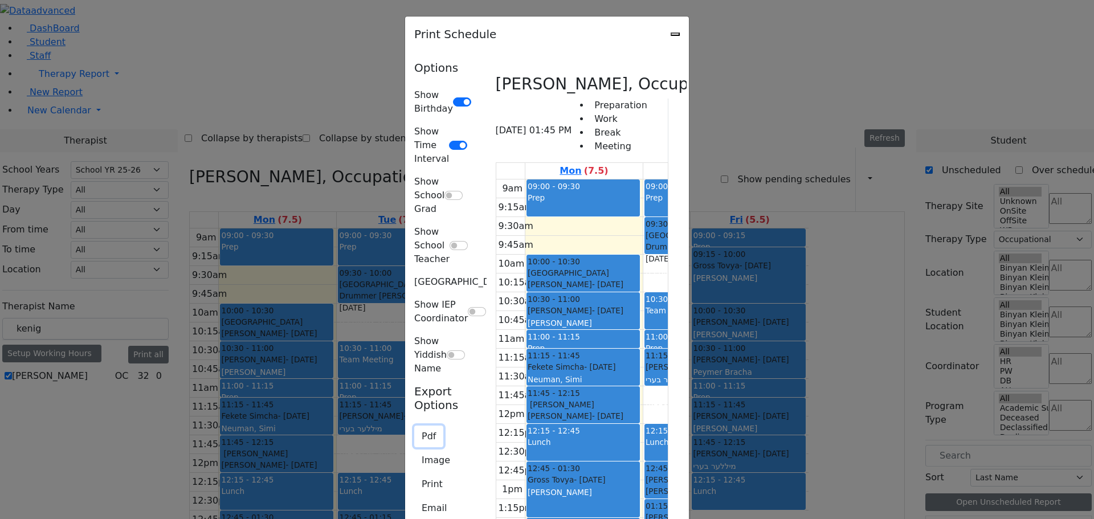
click at [414, 426] on button "Pdf" at bounding box center [428, 437] width 29 height 22
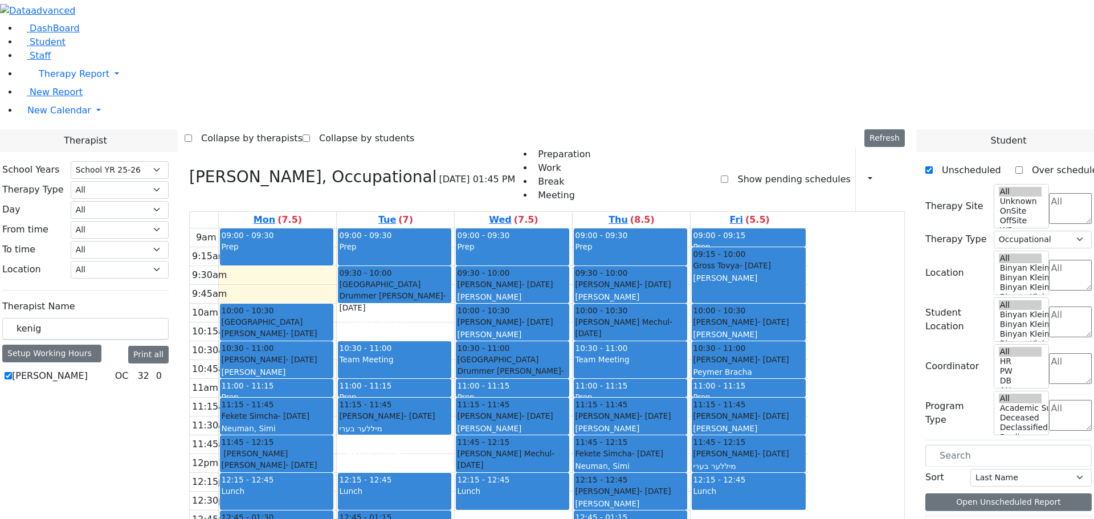
click at [306, 167] on h3 "[PERSON_NAME], Occupational" at bounding box center [312, 176] width 247 height 19
click at [189, 167] on icon at bounding box center [189, 176] width 0 height 19
select select
checkbox input "false"
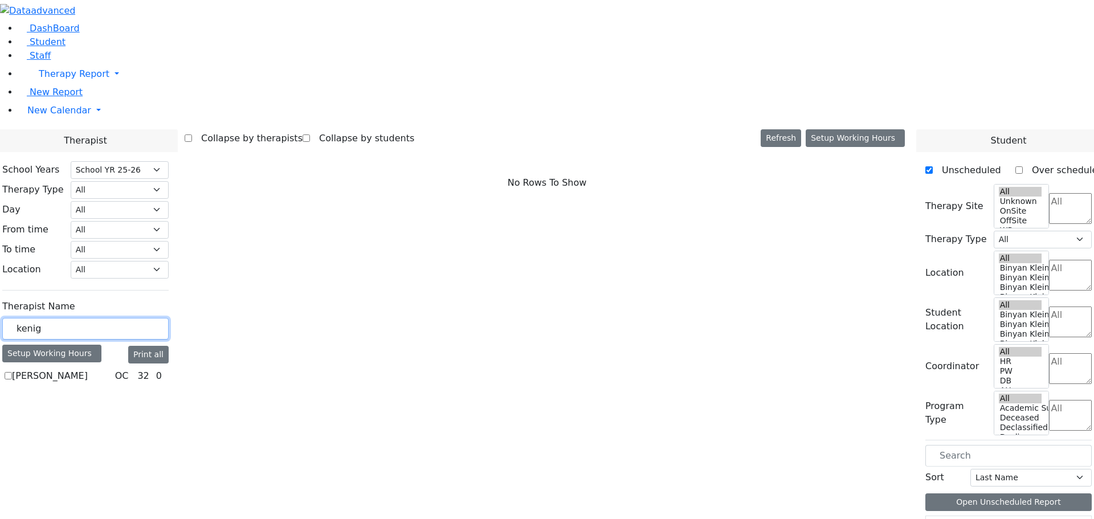
drag, startPoint x: 182, startPoint y: 204, endPoint x: 93, endPoint y: 198, distance: 89.0
type input "[PERSON_NAME]"
click at [88, 369] on label "[PERSON_NAME]" at bounding box center [50, 376] width 76 height 14
click at [12, 372] on input "[PERSON_NAME]" at bounding box center [8, 375] width 7 height 7
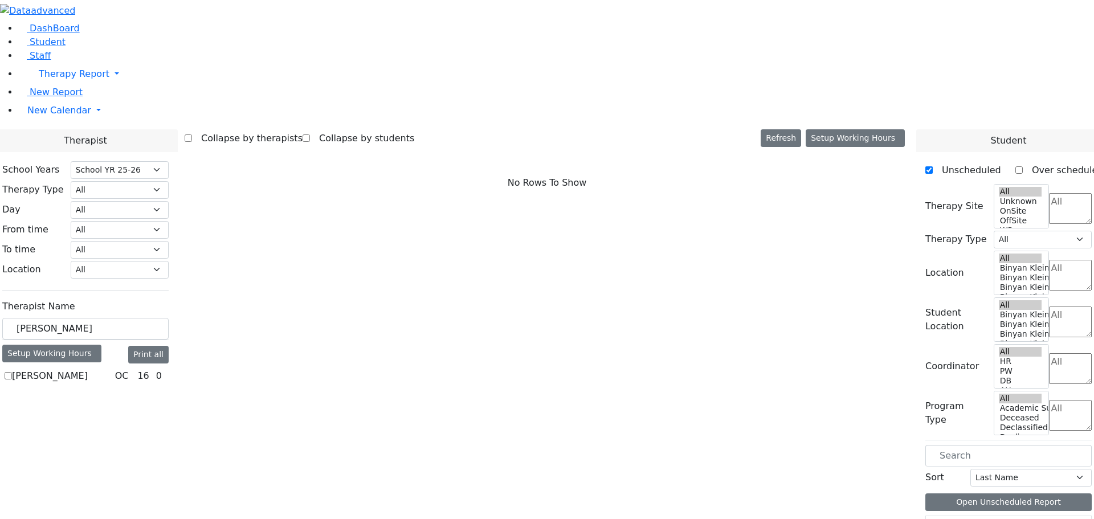
checkbox input "true"
select select "1"
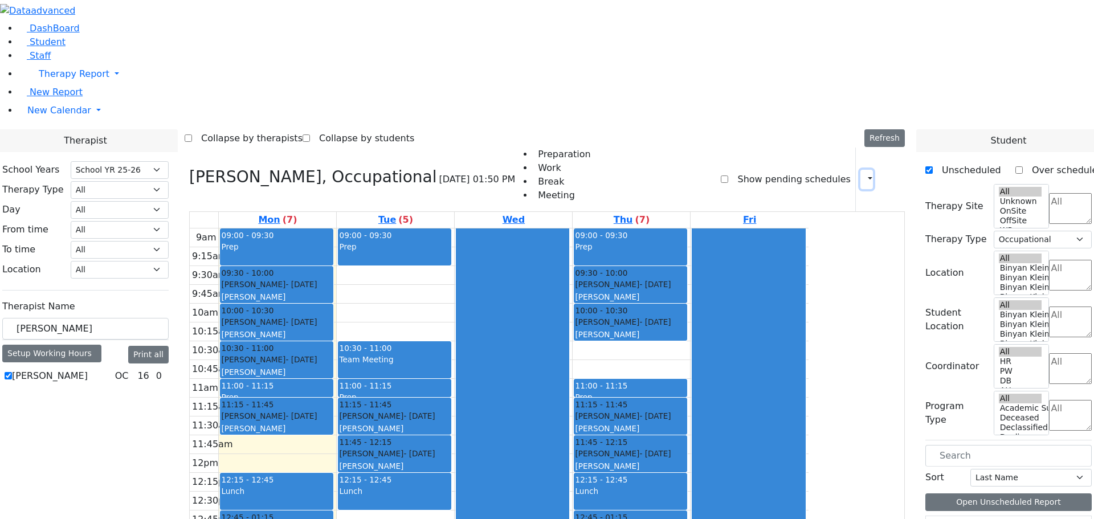
click at [863, 174] on icon "button" at bounding box center [863, 179] width 0 height 11
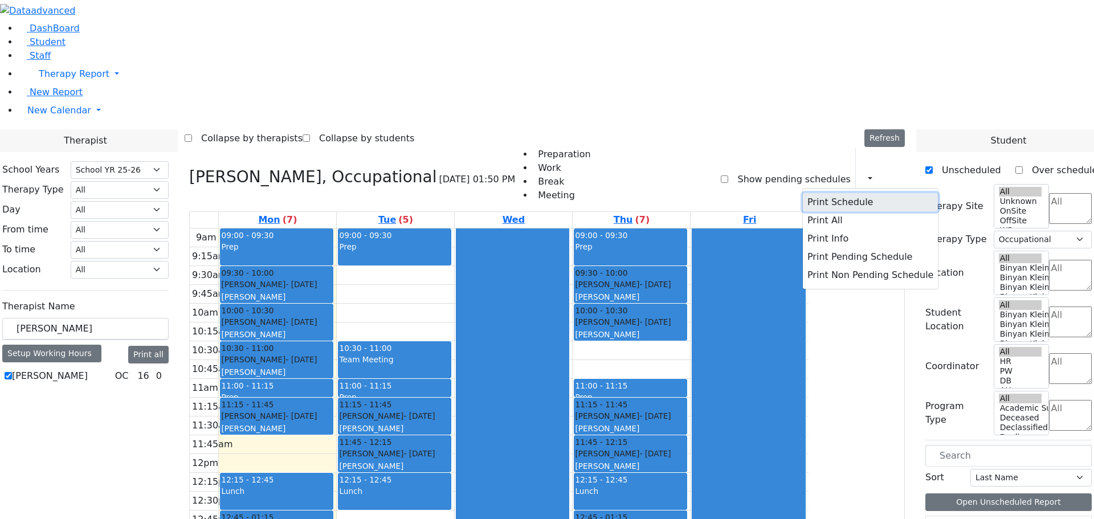
click at [821, 193] on button "Print Schedule" at bounding box center [870, 202] width 135 height 18
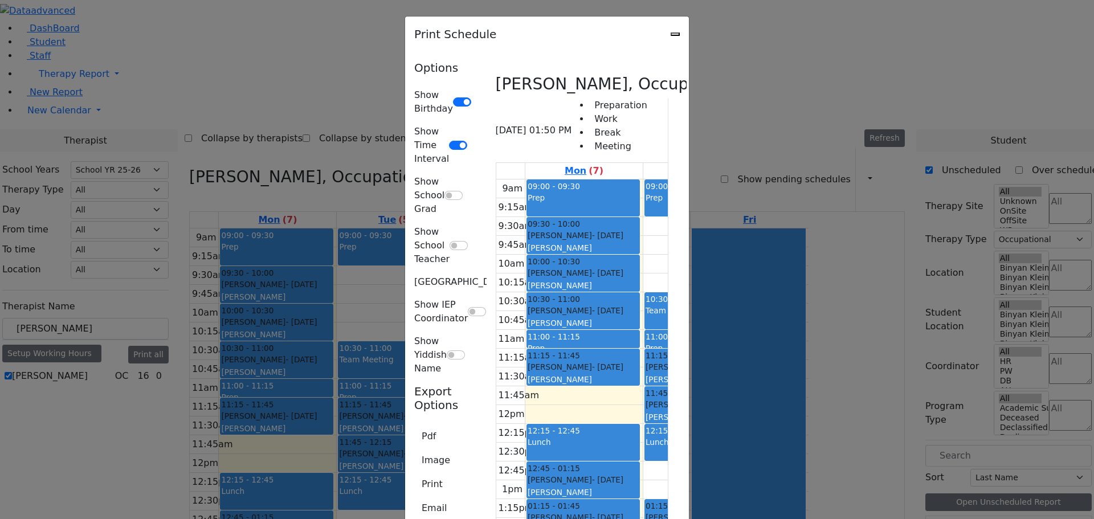
scroll to position [2, 0]
click at [414, 426] on button "Pdf" at bounding box center [428, 437] width 29 height 22
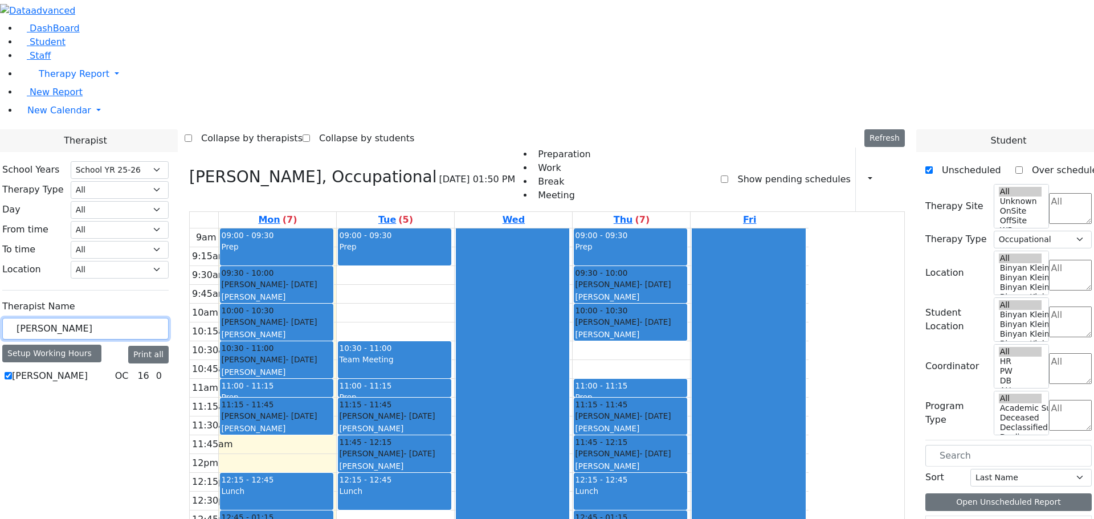
drag, startPoint x: 138, startPoint y: 194, endPoint x: 103, endPoint y: 193, distance: 35.9
type input "[PERSON_NAME]"
click at [88, 369] on label "[PERSON_NAME]" at bounding box center [50, 376] width 76 height 14
click at [12, 372] on input "[PERSON_NAME]" at bounding box center [8, 375] width 7 height 7
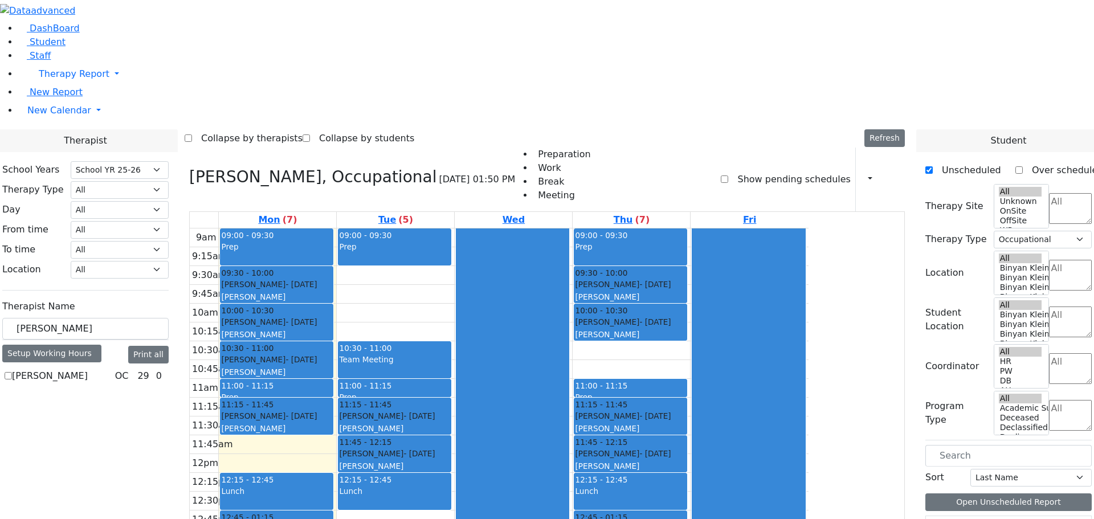
checkbox input "true"
